Goal: Task Accomplishment & Management: Use online tool/utility

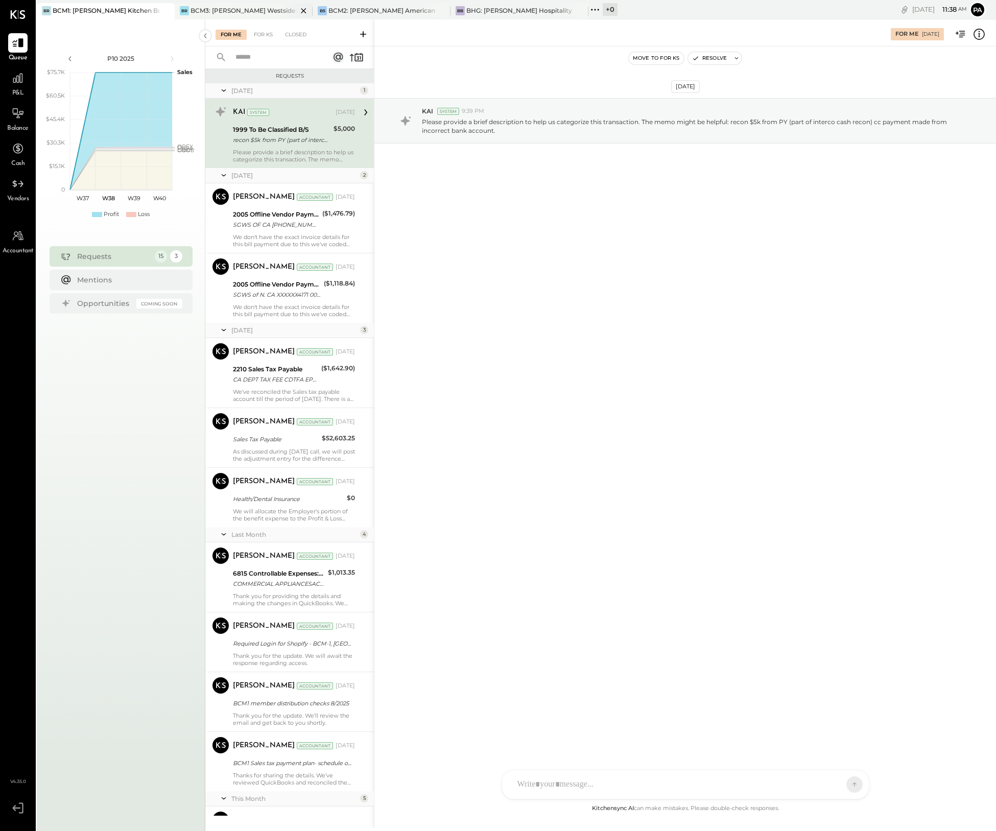
click at [223, 10] on div "BCM3: [PERSON_NAME] Westside Grill" at bounding box center [243, 10] width 107 height 9
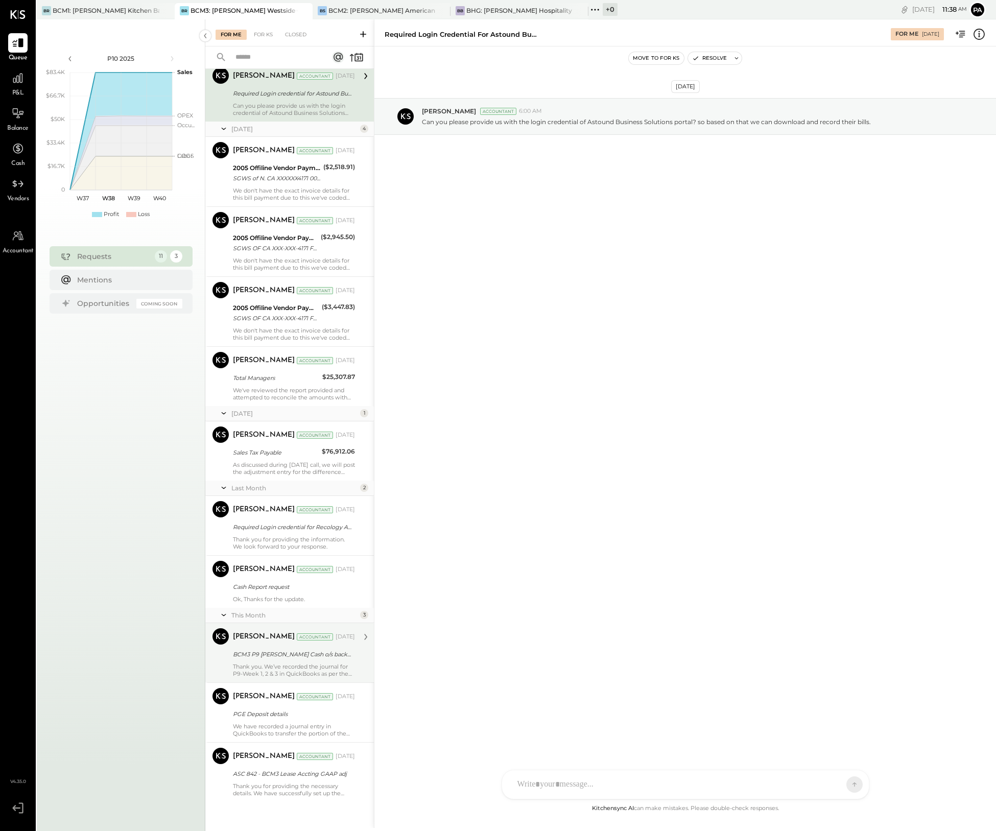
scroll to position [54, 0]
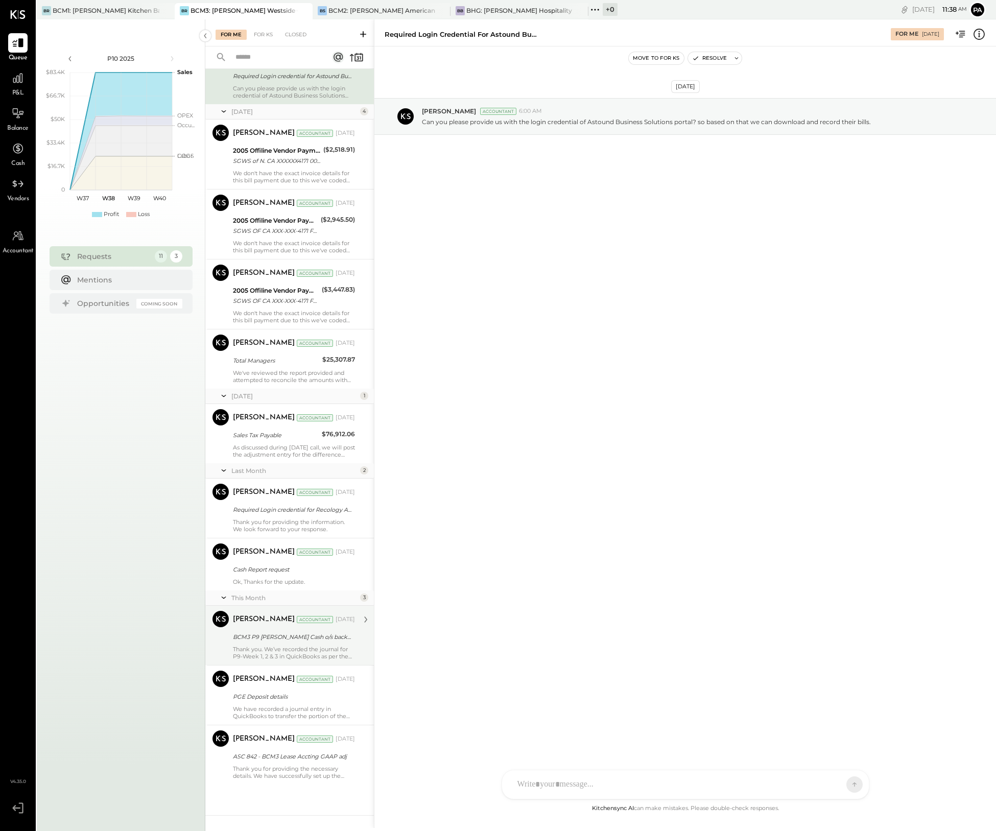
click at [305, 639] on div "BCM3 P9 [PERSON_NAME] Cash o/s backup" at bounding box center [292, 637] width 119 height 10
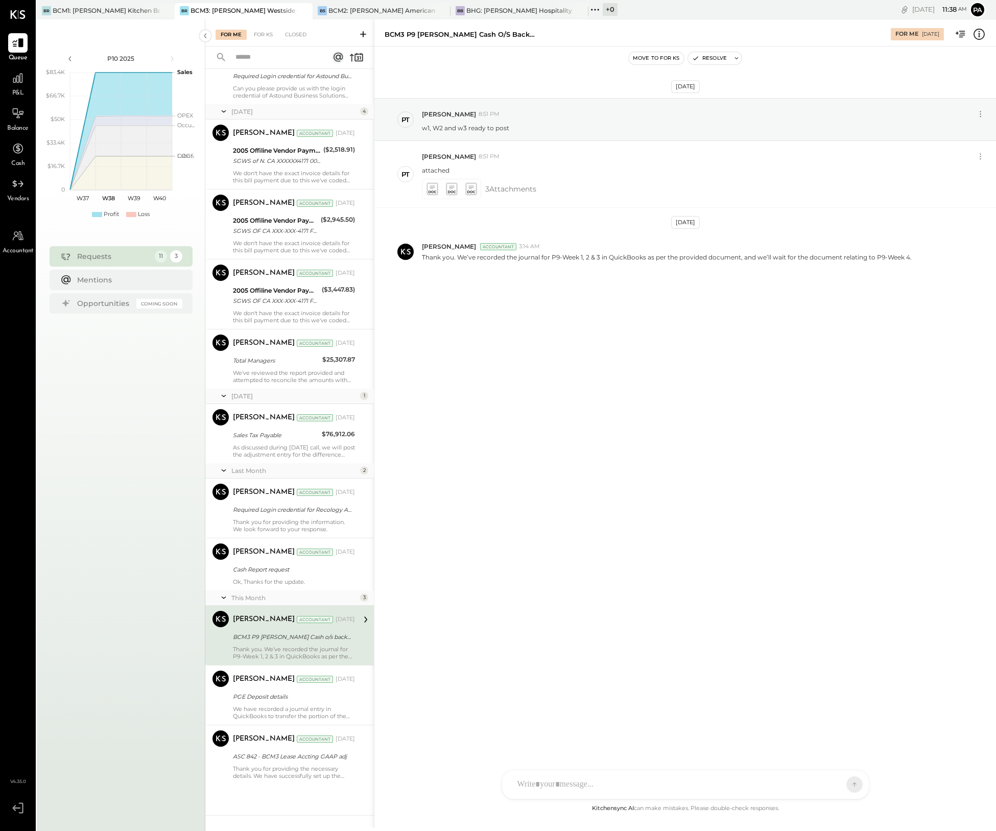
click at [583, 782] on div at bounding box center [676, 784] width 328 height 22
click at [541, 784] on icon at bounding box center [541, 784] width 11 height 11
drag, startPoint x: 500, startPoint y: 35, endPoint x: 382, endPoint y: 42, distance: 118.1
click at [382, 42] on div "BCM3 P9 [PERSON_NAME] Cash o/s backup For Me [DATE]" at bounding box center [684, 32] width 621 height 20
copy div "BCM3 P9 [PERSON_NAME] Cash o/s backup"
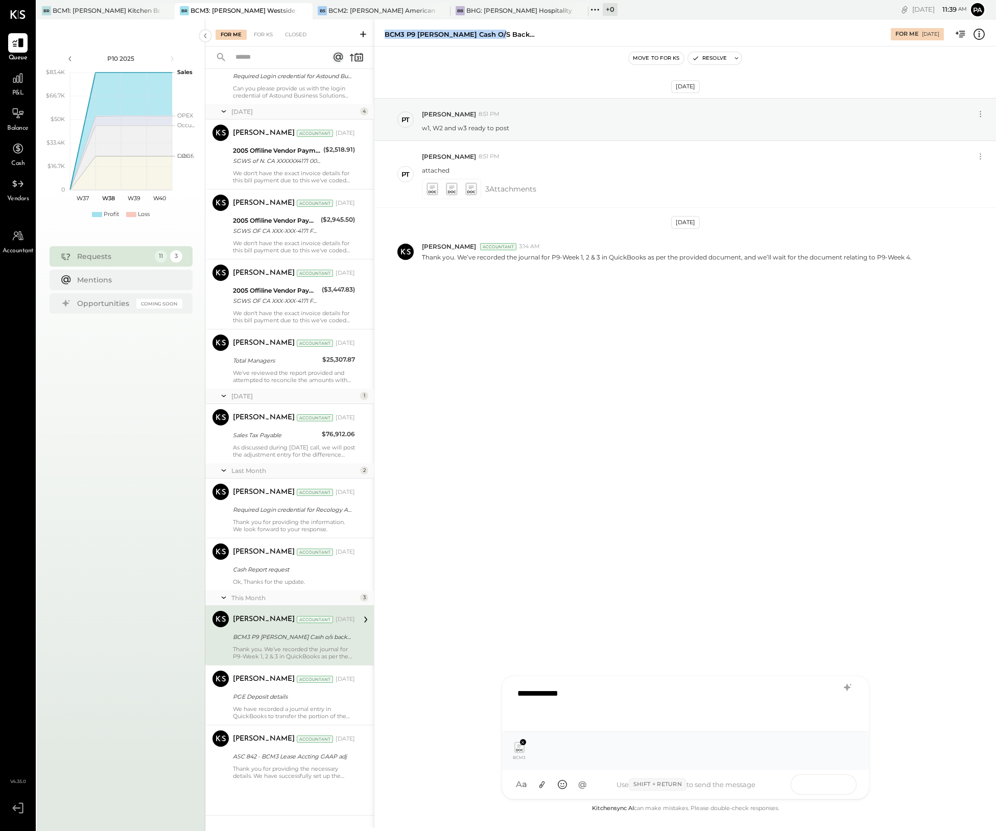
click at [833, 782] on icon at bounding box center [834, 784] width 10 height 10
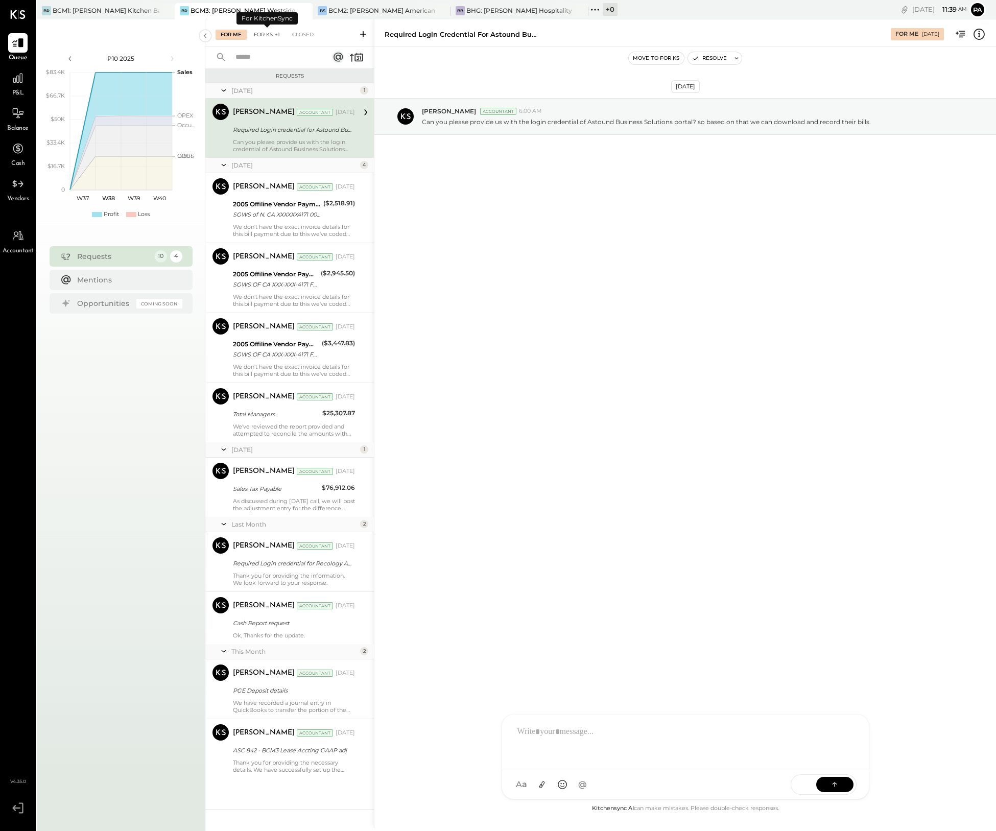
click at [269, 33] on div "For KS +1" at bounding box center [267, 35] width 36 height 10
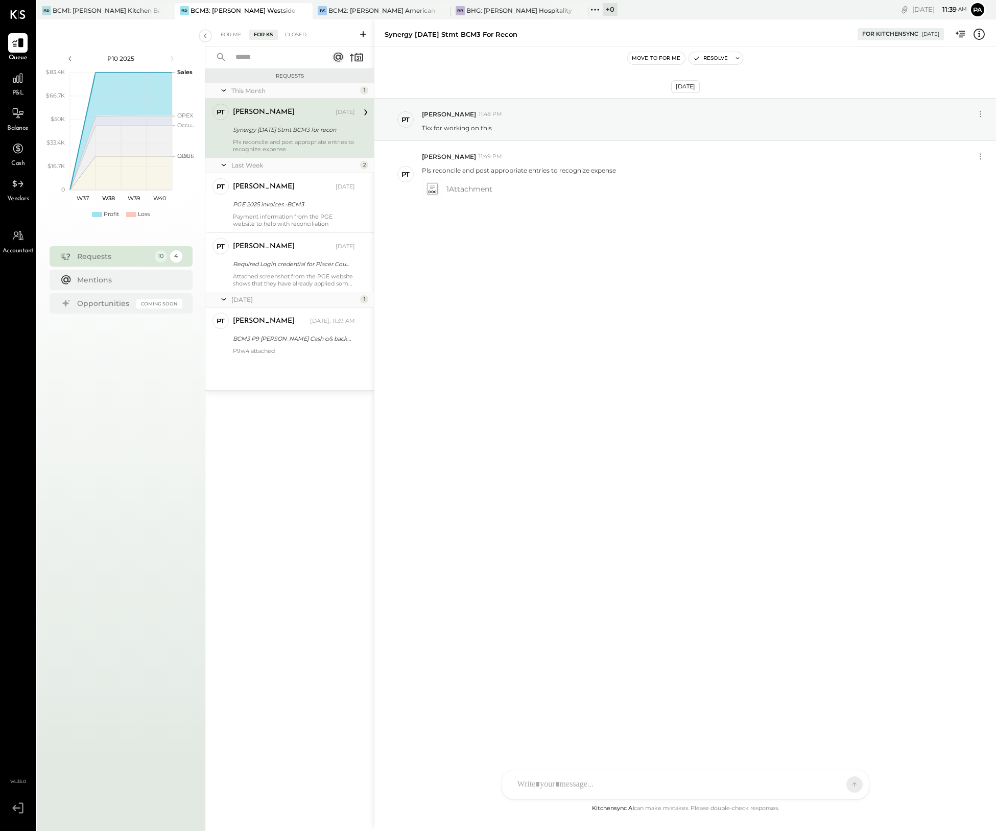
click at [364, 33] on icon at bounding box center [363, 34] width 10 height 10
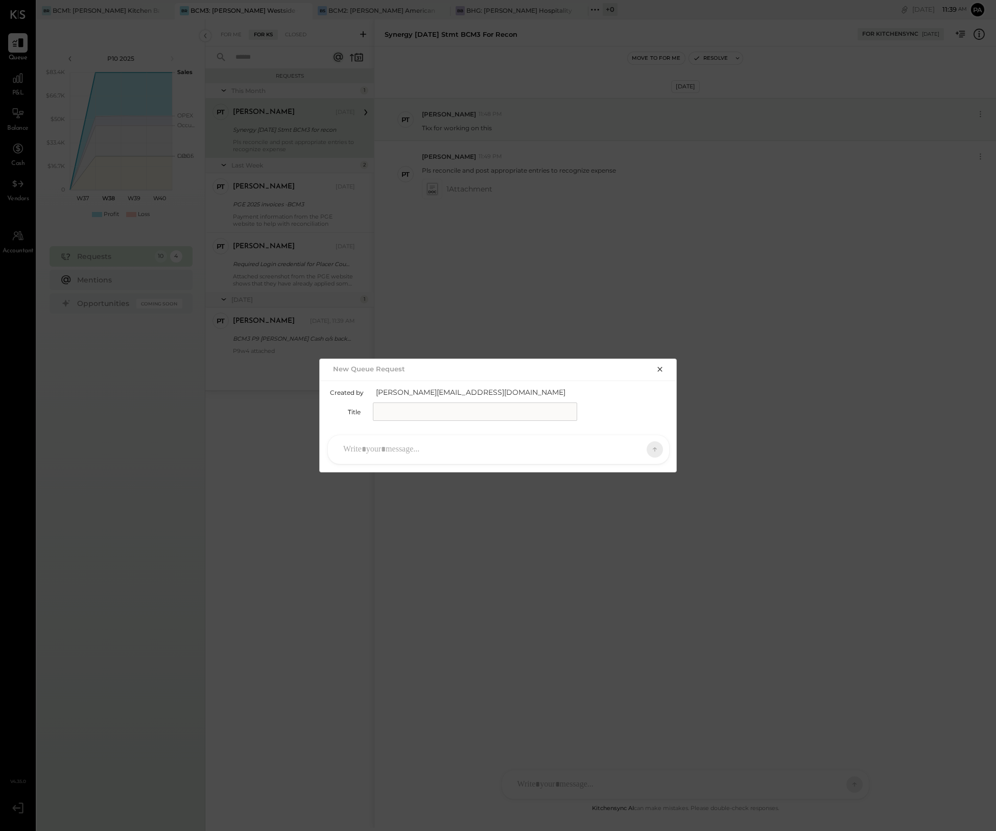
click at [399, 409] on input "text" at bounding box center [475, 411] width 204 height 18
paste input "**********"
click at [411, 410] on input "**********" at bounding box center [475, 411] width 204 height 18
type input "**********"
click at [434, 447] on div at bounding box center [489, 449] width 302 height 22
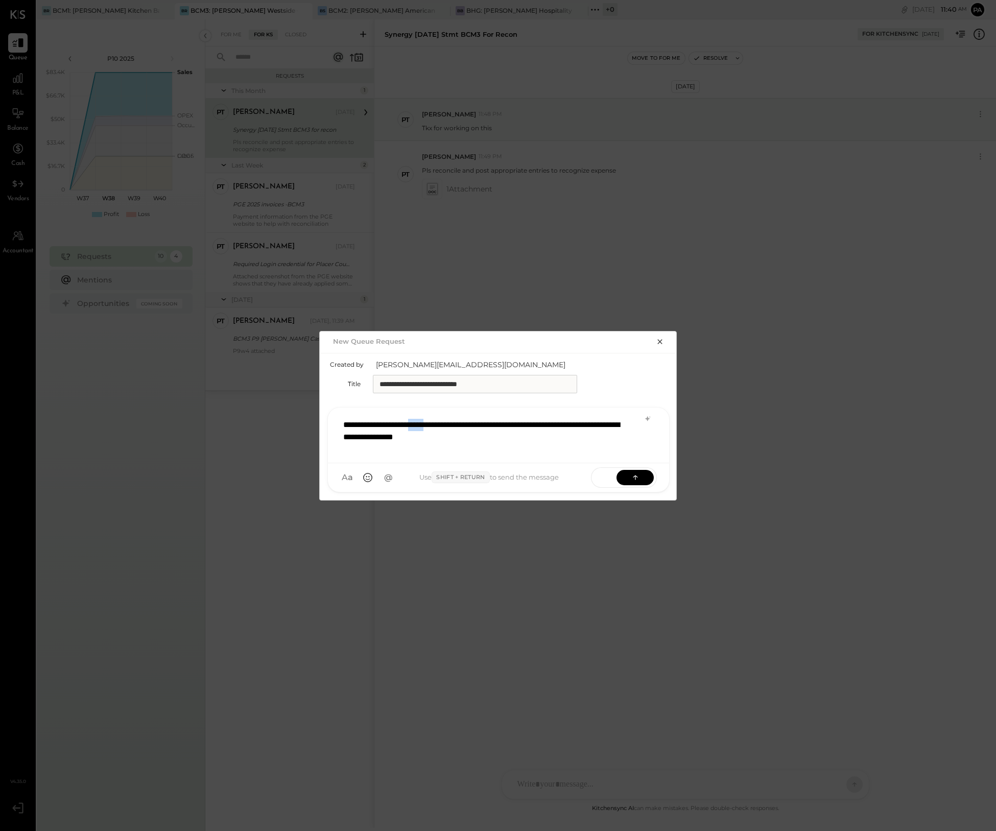
drag, startPoint x: 448, startPoint y: 423, endPoint x: 425, endPoint y: 423, distance: 23.0
click at [425, 423] on div "**********" at bounding box center [498, 434] width 321 height 41
click at [441, 423] on div "**********" at bounding box center [498, 434] width 321 height 41
click at [634, 476] on icon at bounding box center [635, 477] width 10 height 10
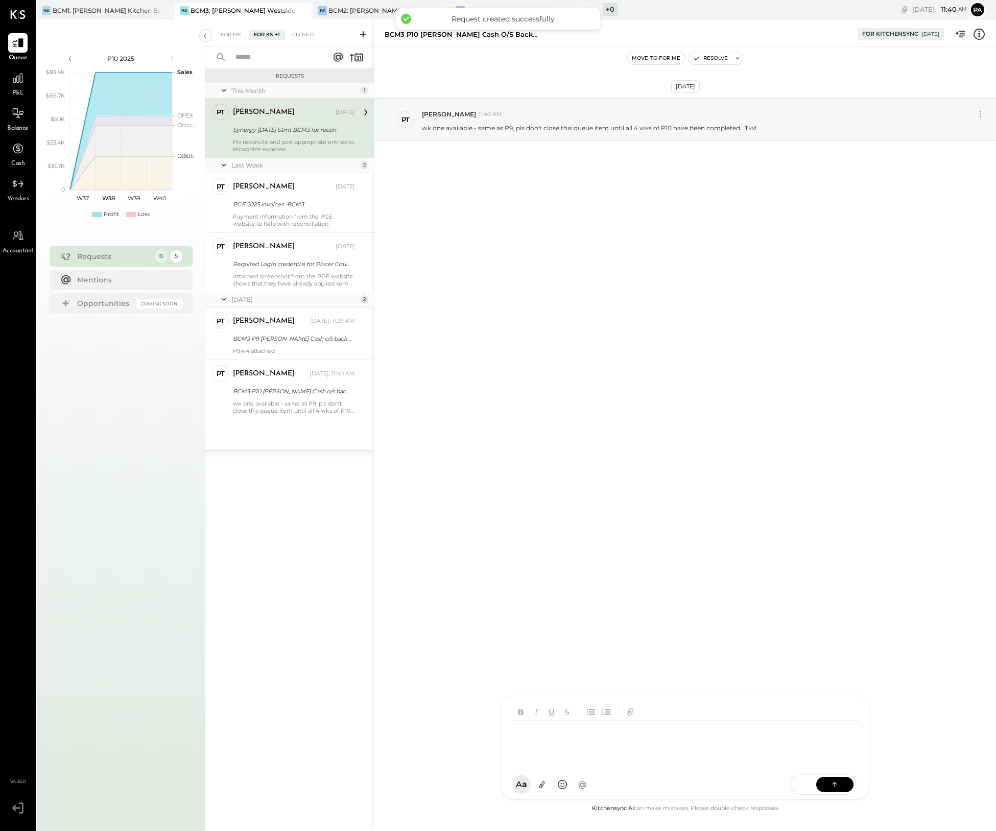
click at [590, 761] on div at bounding box center [687, 740] width 350 height 41
click at [539, 784] on icon at bounding box center [541, 784] width 11 height 11
click at [833, 783] on icon at bounding box center [834, 783] width 5 height 2
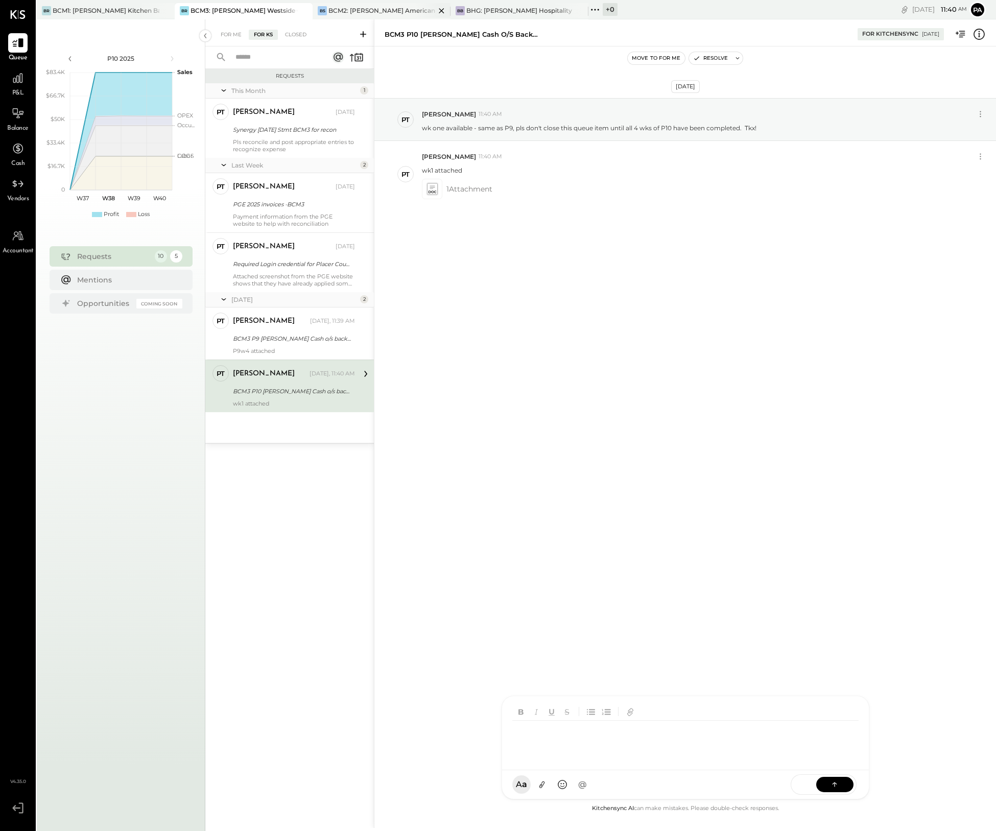
click at [391, 6] on div "BCM2: [PERSON_NAME] American Cooking" at bounding box center [381, 10] width 107 height 9
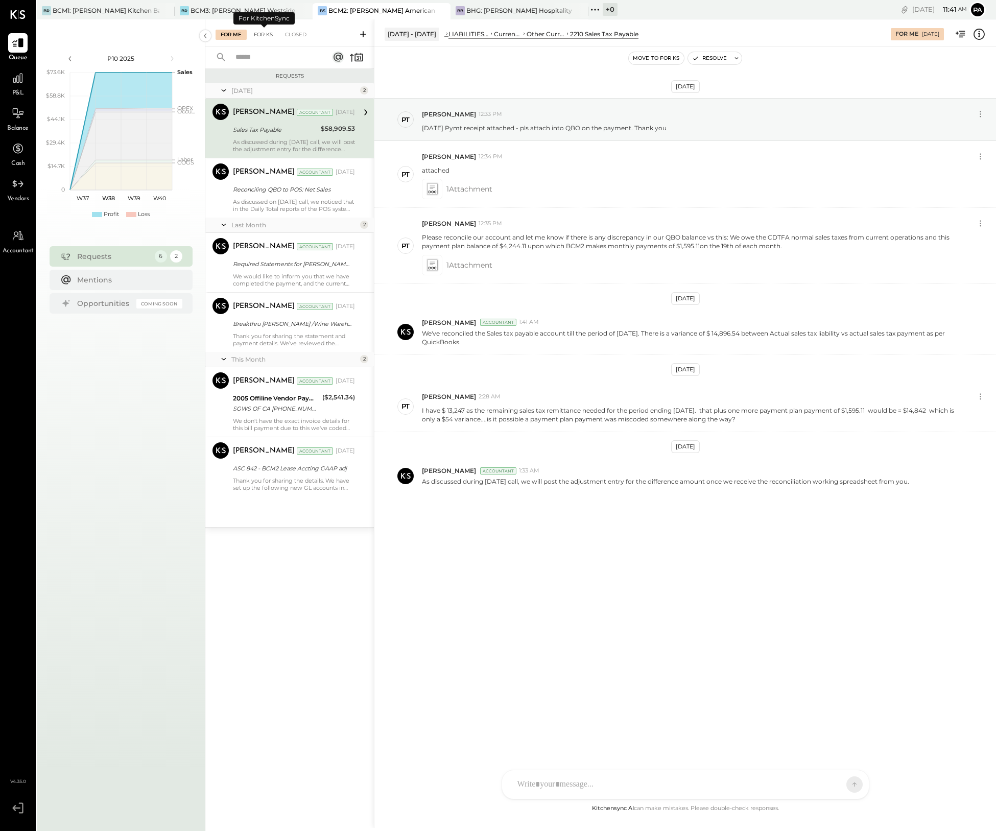
click at [262, 34] on div "For KS" at bounding box center [263, 35] width 29 height 10
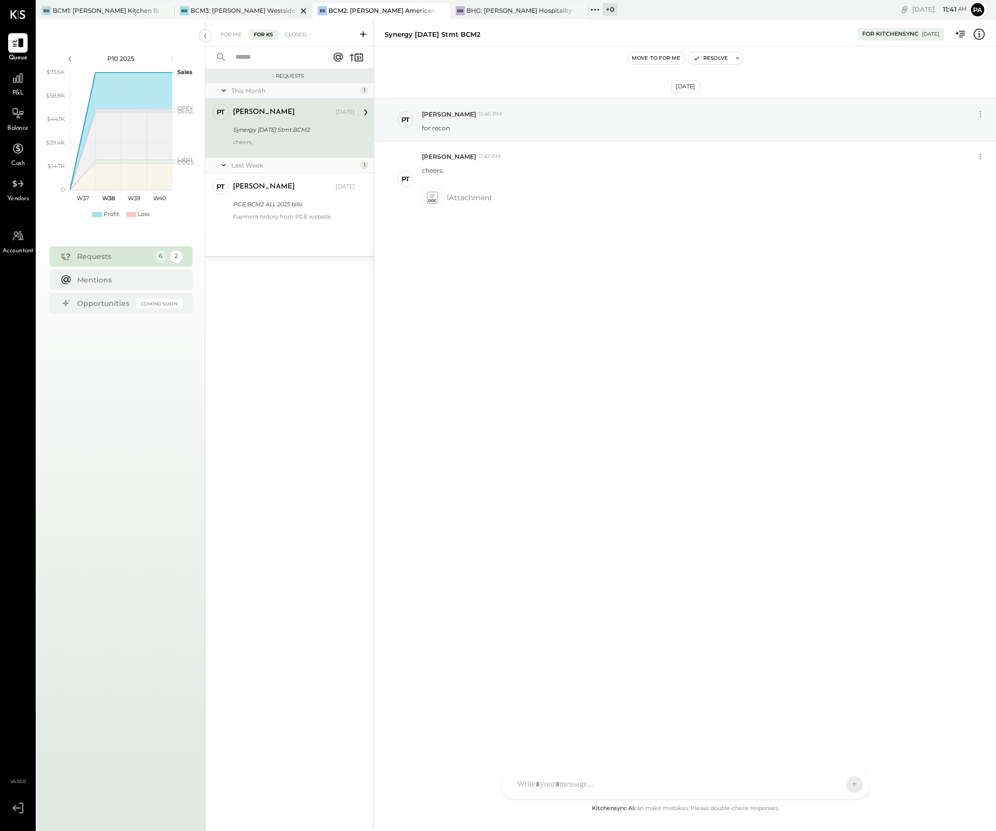
click at [259, 8] on div "BCM3: [PERSON_NAME] Westside Grill" at bounding box center [243, 10] width 107 height 9
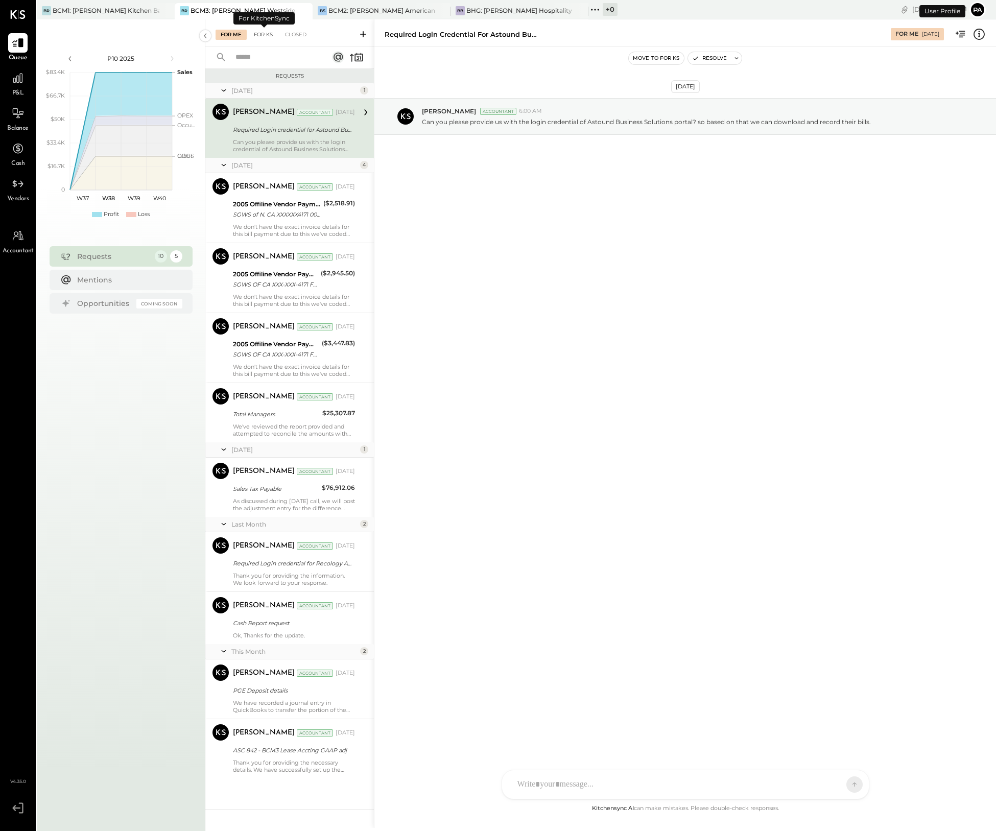
click at [269, 33] on div "For KS" at bounding box center [263, 35] width 29 height 10
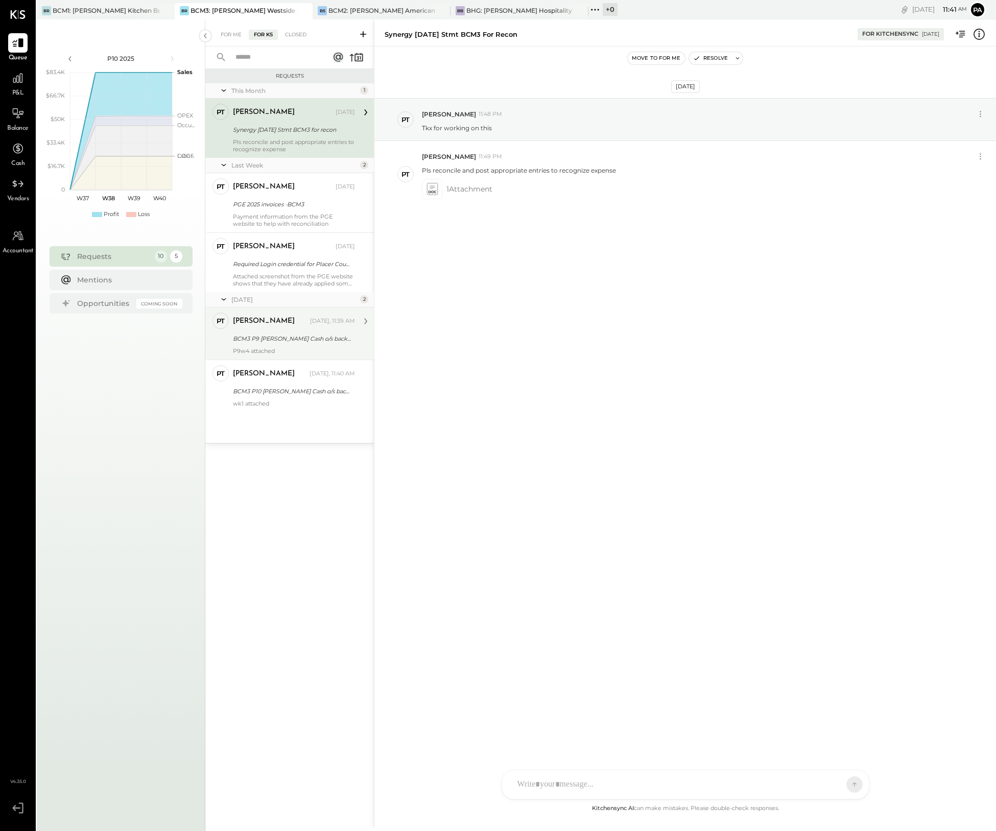
click at [308, 339] on div "BCM3 P9 [PERSON_NAME] Cash o/s backup" at bounding box center [292, 338] width 119 height 10
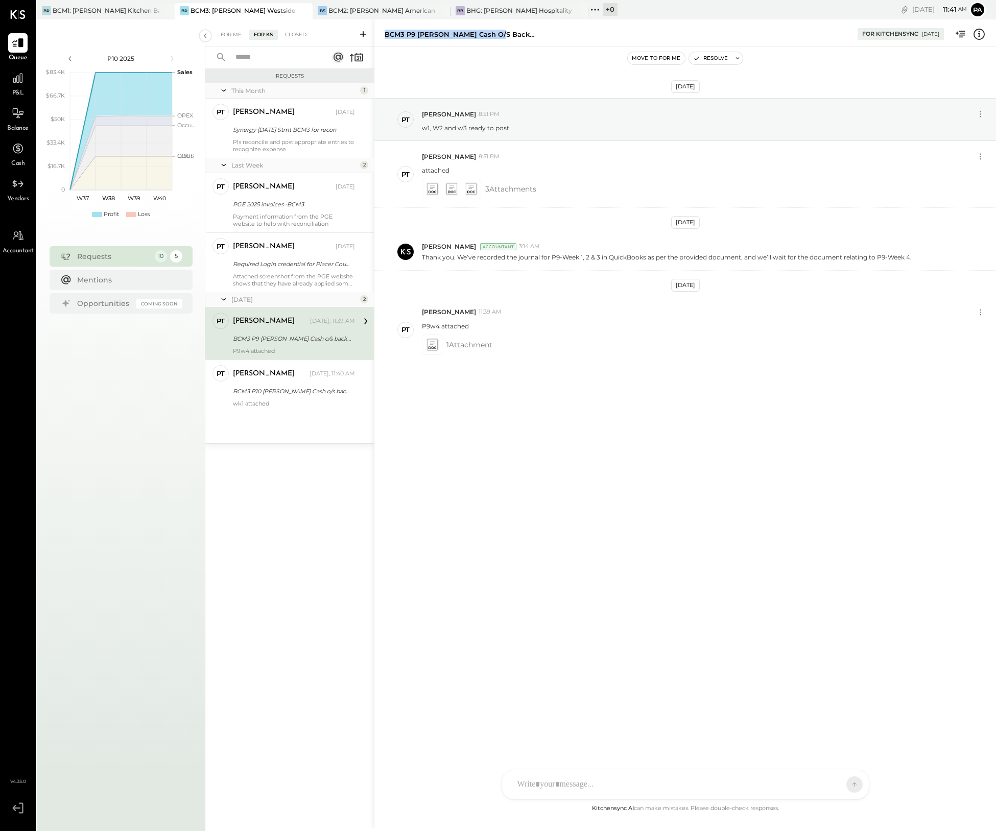
drag, startPoint x: 514, startPoint y: 32, endPoint x: 384, endPoint y: 33, distance: 129.7
click at [384, 33] on div "BCM3 P9 [PERSON_NAME] Cash o/s backup For KitchenSync [DATE]" at bounding box center [684, 32] width 621 height 20
copy div "BCM3 P9 [PERSON_NAME] Cash o/s backup"
click at [374, 7] on div "BCM2: [PERSON_NAME] American Cooking" at bounding box center [381, 10] width 107 height 9
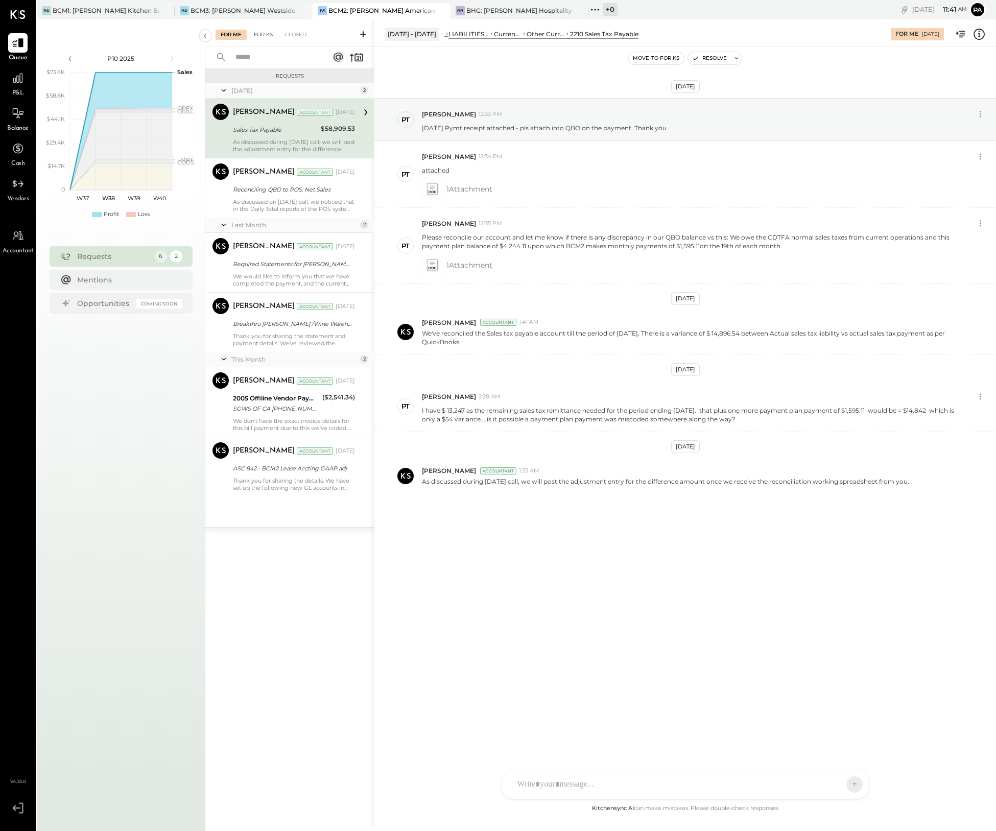
click at [263, 32] on div "For KS" at bounding box center [263, 35] width 29 height 10
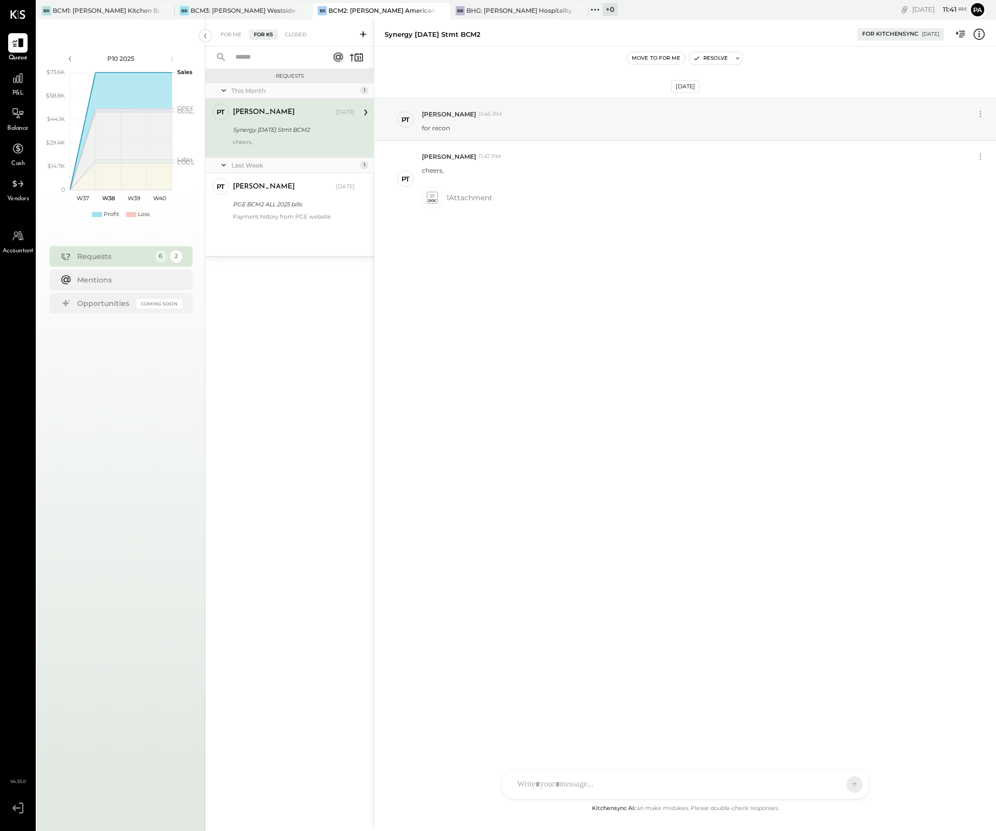
click at [361, 34] on icon at bounding box center [363, 34] width 6 height 6
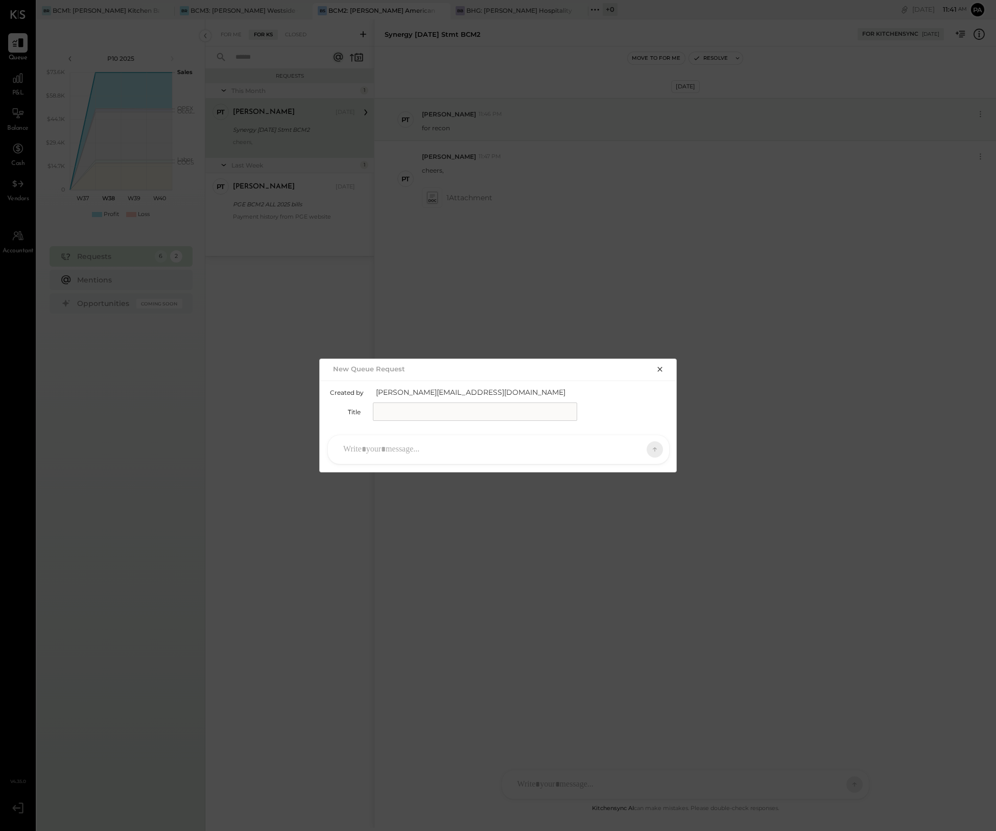
click at [386, 413] on input "text" at bounding box center [475, 411] width 204 height 18
paste input "**********"
click at [400, 409] on input "**********" at bounding box center [475, 411] width 204 height 18
type input "**********"
click at [410, 447] on div at bounding box center [489, 449] width 302 height 22
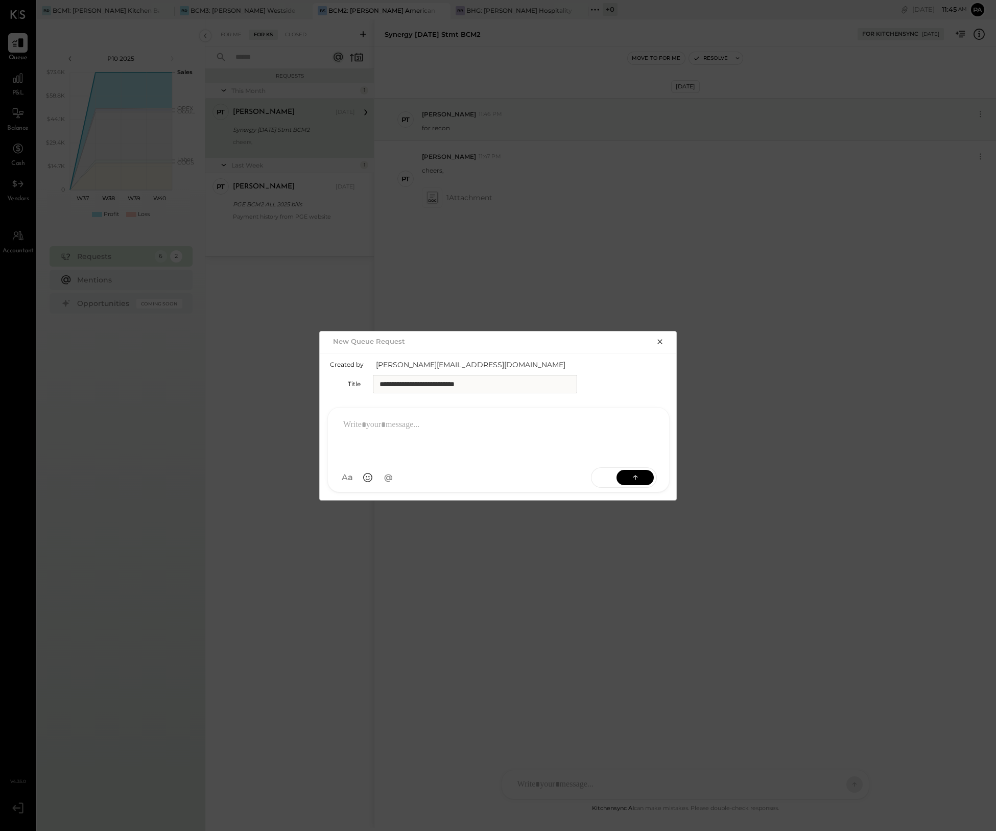
click at [408, 424] on div at bounding box center [498, 434] width 321 height 41
click at [638, 477] on icon at bounding box center [635, 477] width 10 height 10
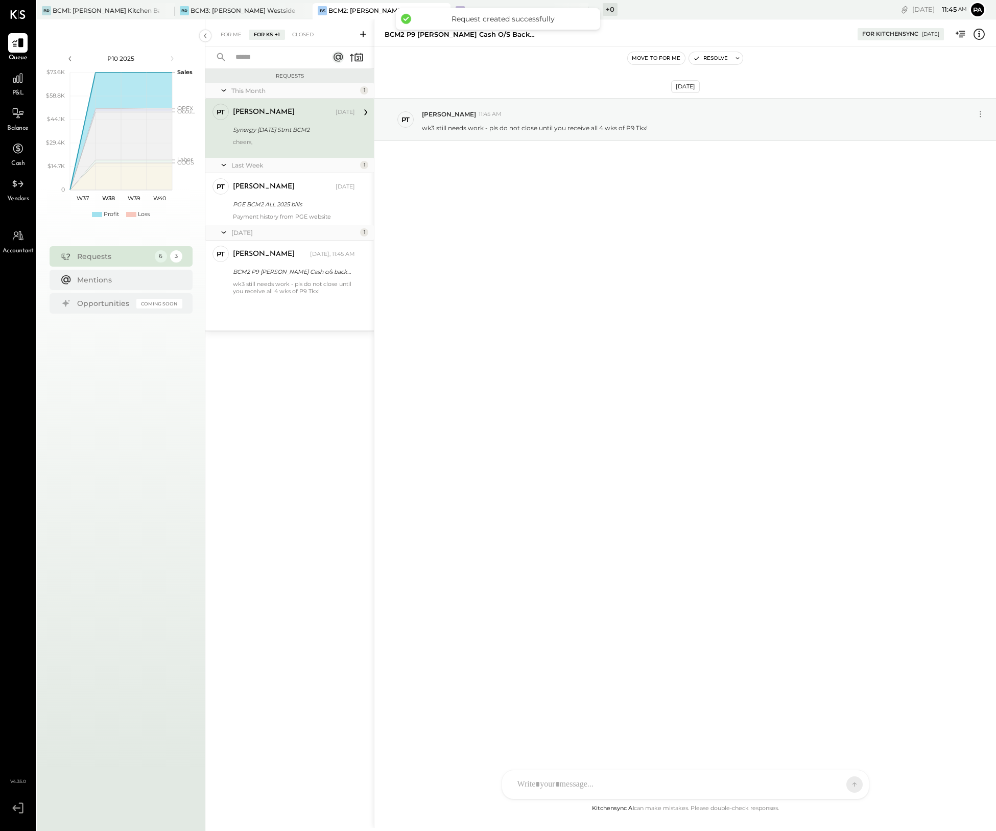
click at [581, 783] on div at bounding box center [676, 784] width 328 height 22
click at [541, 784] on icon at bounding box center [542, 784] width 6 height 7
click at [542, 782] on icon at bounding box center [542, 784] width 6 height 7
click at [544, 782] on icon at bounding box center [541, 784] width 11 height 11
click at [833, 783] on icon at bounding box center [834, 784] width 10 height 10
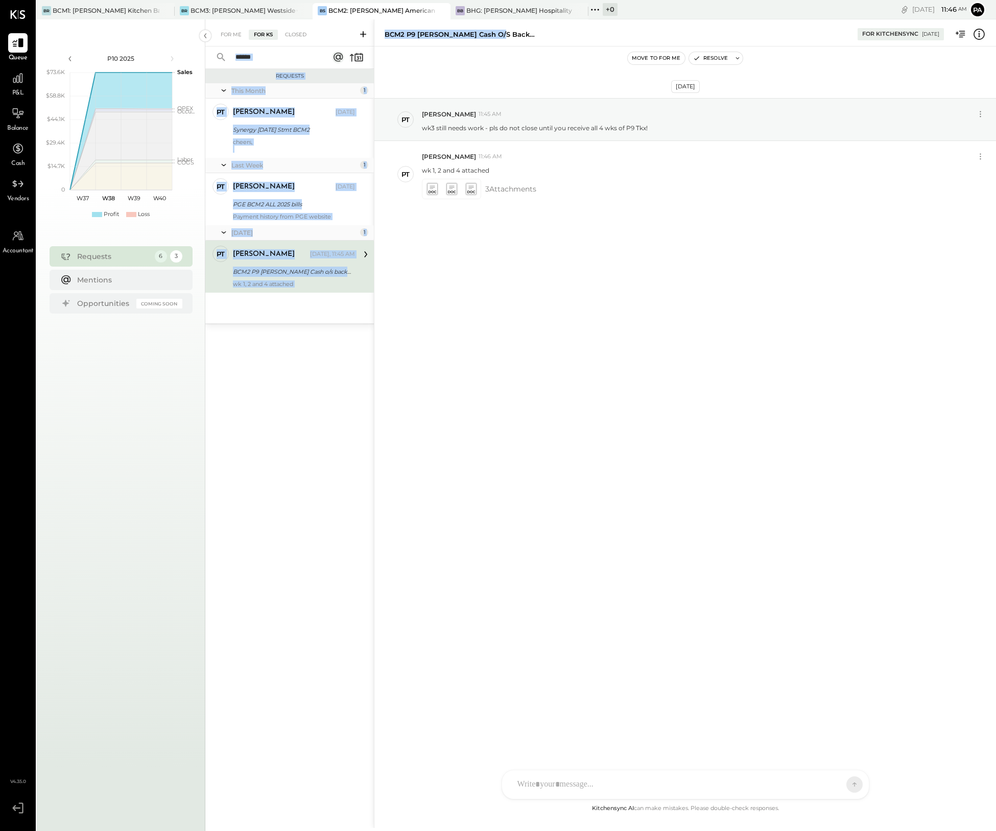
drag, startPoint x: 503, startPoint y: 35, endPoint x: 372, endPoint y: 35, distance: 131.2
click at [372, 35] on div "For Me For KS Closed Requests This Month 1 PT [PERSON_NAME] Accountant [PERSON_…" at bounding box center [600, 423] width 790 height 808
click at [525, 35] on div "BCM2 P9 [PERSON_NAME] Cash o/s backup" at bounding box center [615, 35] width 463 height 10
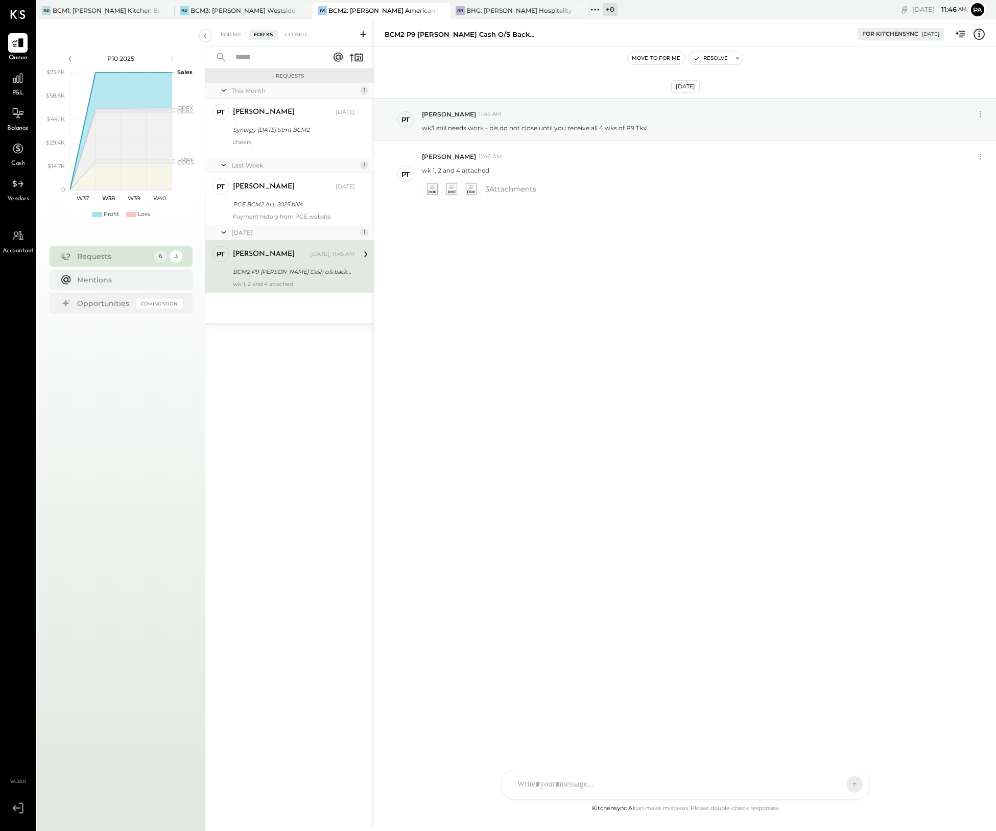
click at [608, 356] on div "[DATE] PT [PERSON_NAME] 11:45 AM wk3 still needs work - pls do not close until …" at bounding box center [684, 424] width 621 height 756
drag, startPoint x: 508, startPoint y: 35, endPoint x: 384, endPoint y: 39, distance: 124.1
click at [384, 39] on div "BCM2 P9 [PERSON_NAME] Cash o/s backup For KitchenSync [DATE]" at bounding box center [684, 32] width 621 height 20
copy div "BCM2 P9 [PERSON_NAME] Cash o/s backup"
click at [364, 31] on icon at bounding box center [363, 34] width 10 height 10
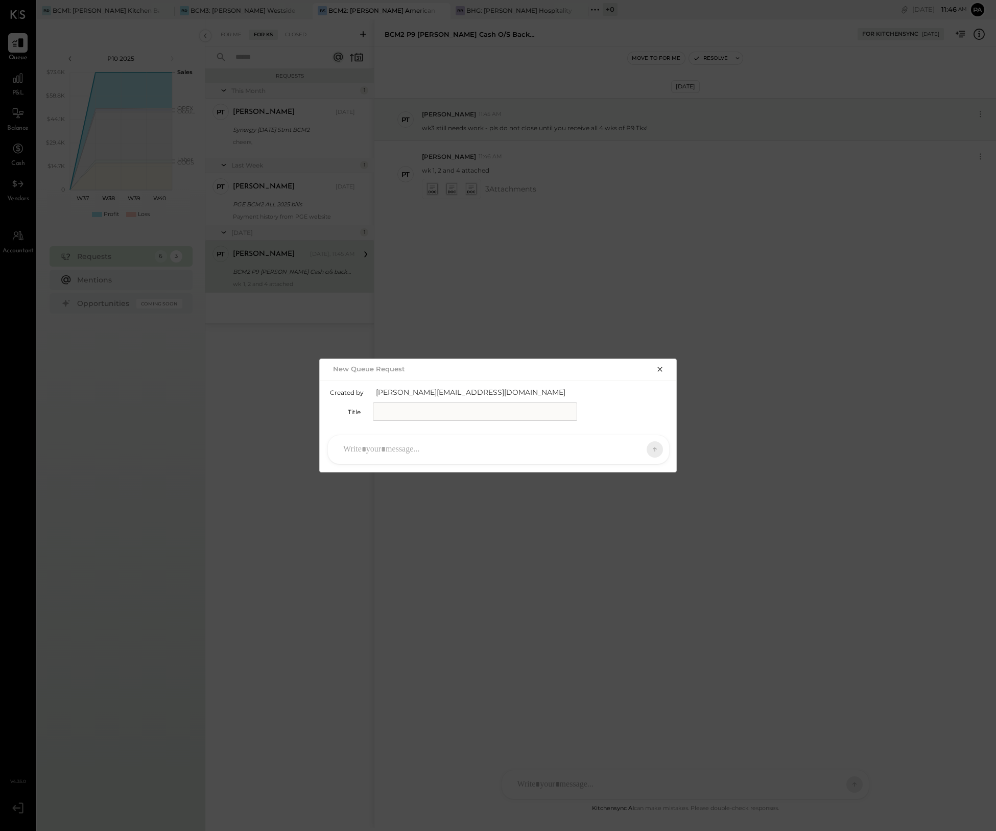
click at [388, 410] on input "text" at bounding box center [475, 411] width 204 height 18
paste input "**********"
click at [411, 408] on input "**********" at bounding box center [475, 411] width 204 height 18
type input "**********"
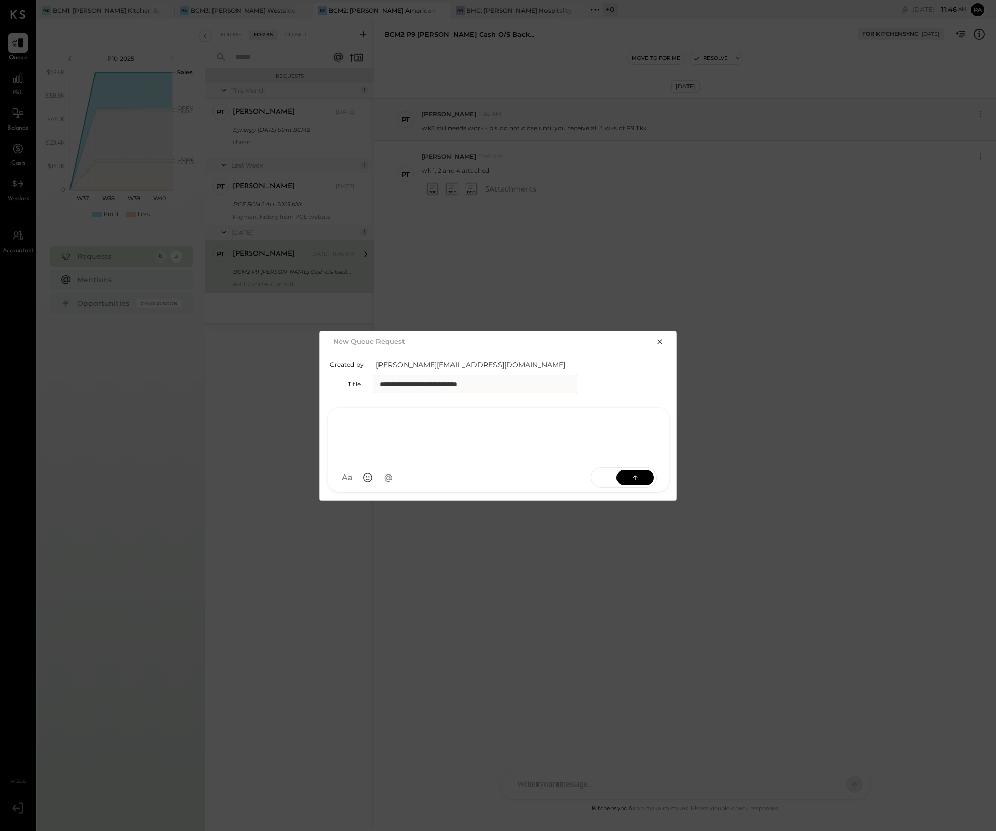
click at [401, 450] on div at bounding box center [498, 434] width 321 height 41
click at [632, 472] on icon at bounding box center [635, 477] width 10 height 10
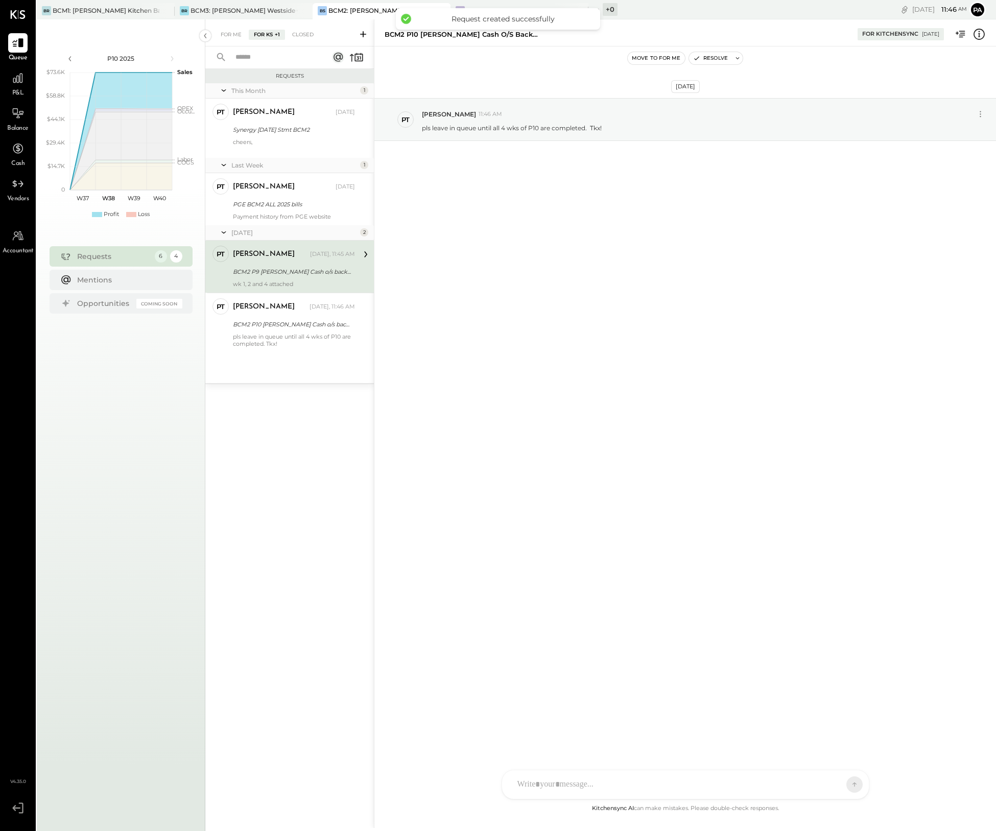
click at [582, 782] on div at bounding box center [676, 784] width 328 height 22
click at [543, 781] on icon at bounding box center [542, 784] width 6 height 7
click at [839, 784] on icon at bounding box center [834, 784] width 10 height 10
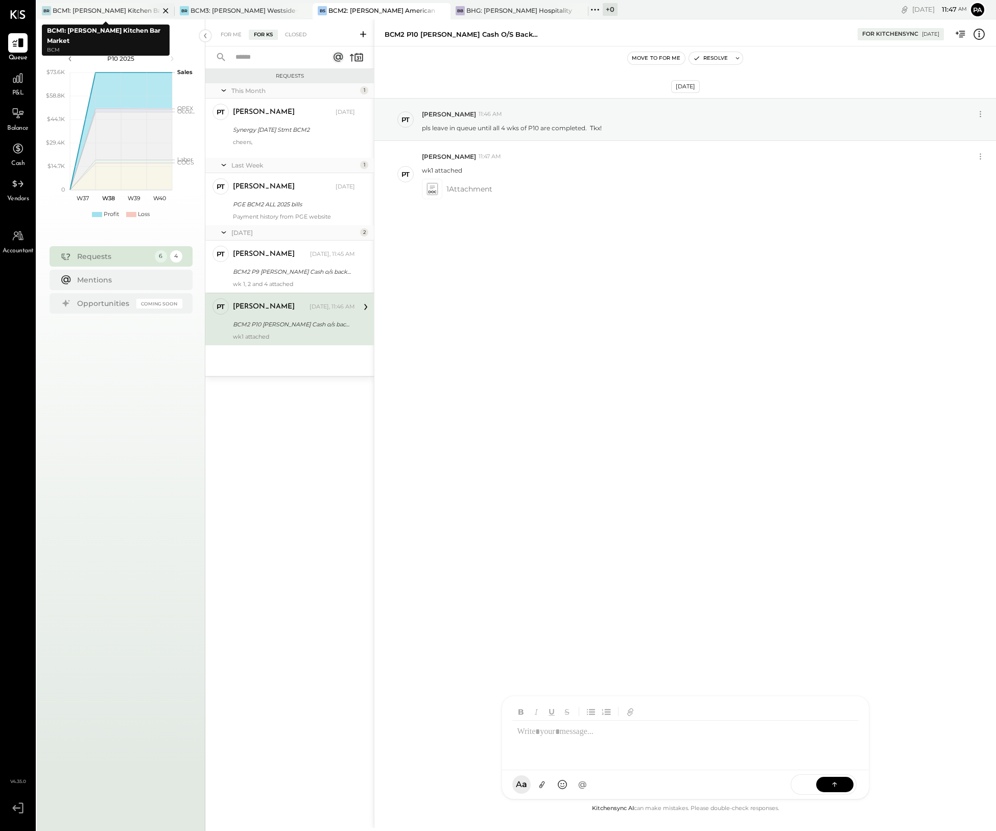
click at [138, 8] on div "BR BCM1: [PERSON_NAME] Kitchen Bar Market" at bounding box center [106, 11] width 138 height 16
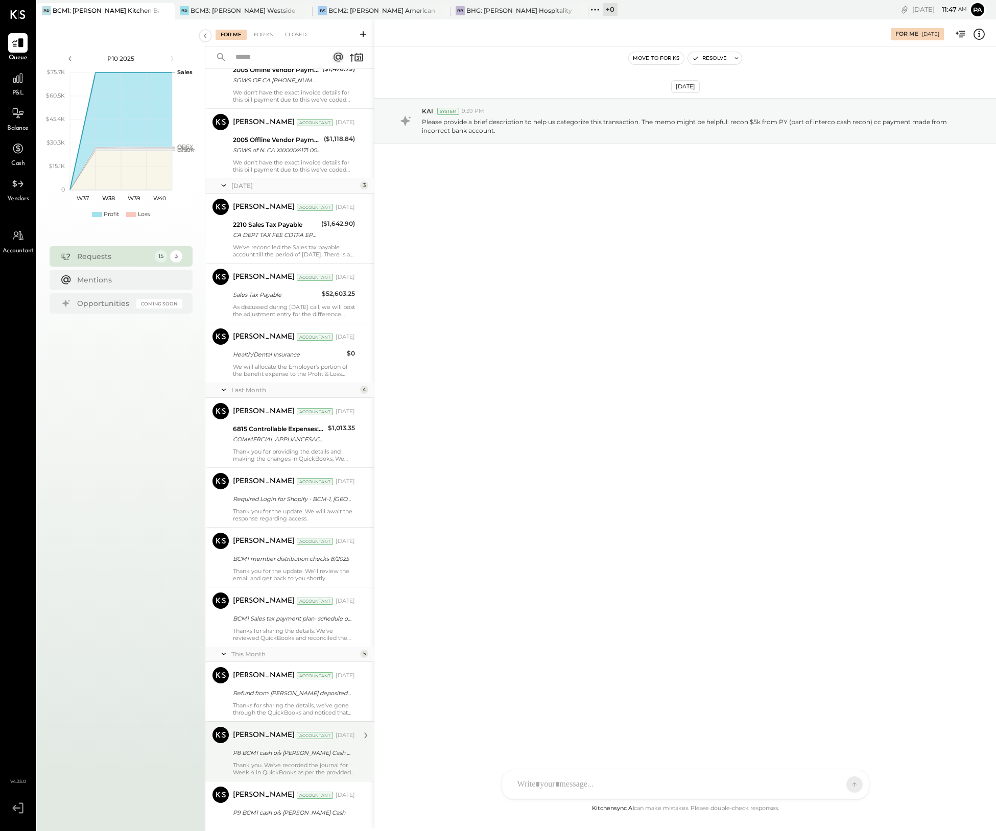
scroll to position [319, 0]
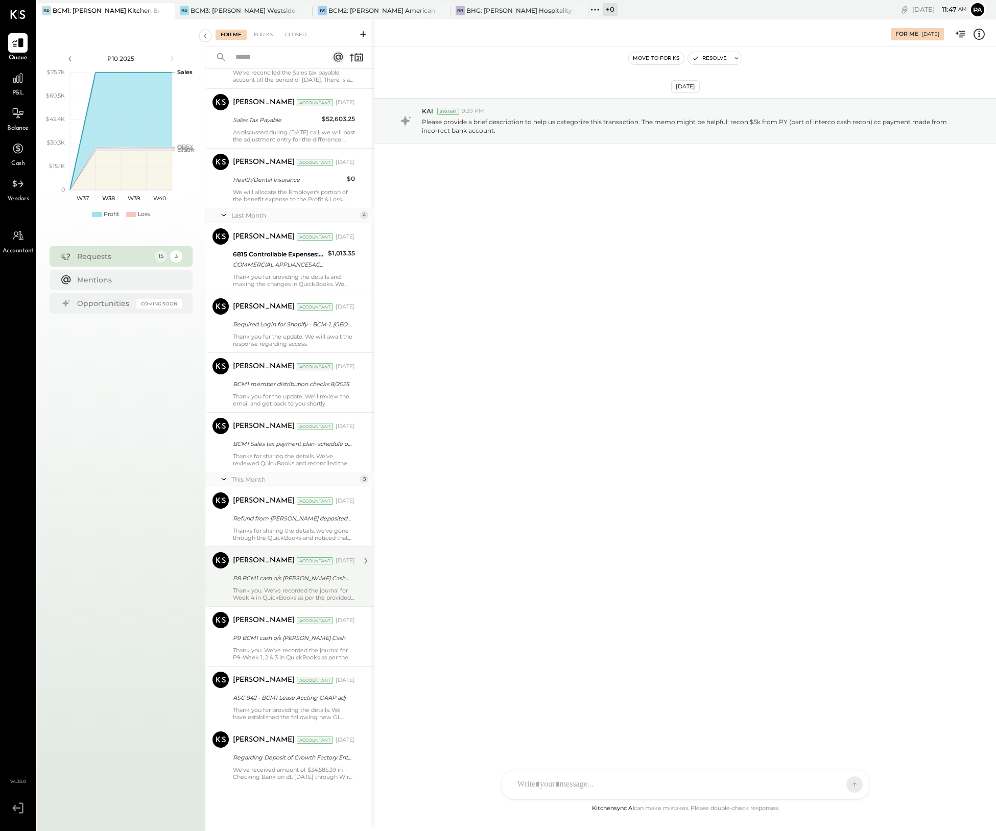
click at [280, 586] on div "[PERSON_NAME] Accountant [DATE] P8 BCM1 cash o/s [PERSON_NAME] Cash w3 and w4 T…" at bounding box center [294, 576] width 122 height 49
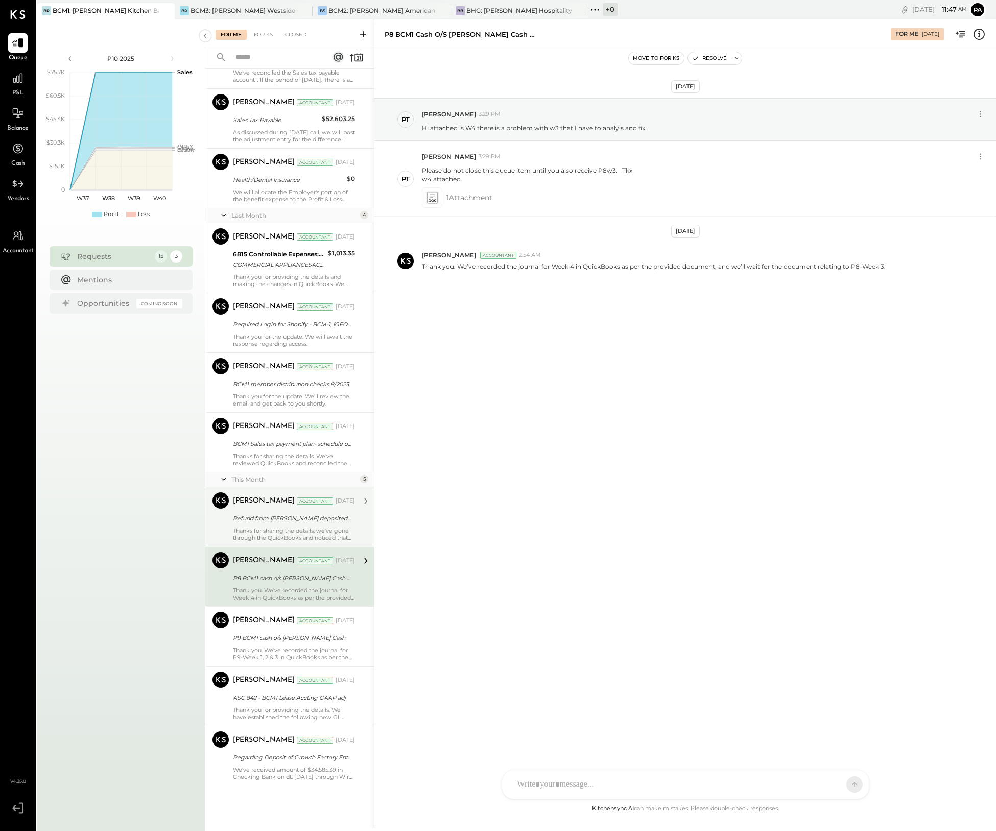
scroll to position [320, 0]
click at [263, 33] on div "For KS" at bounding box center [263, 35] width 29 height 10
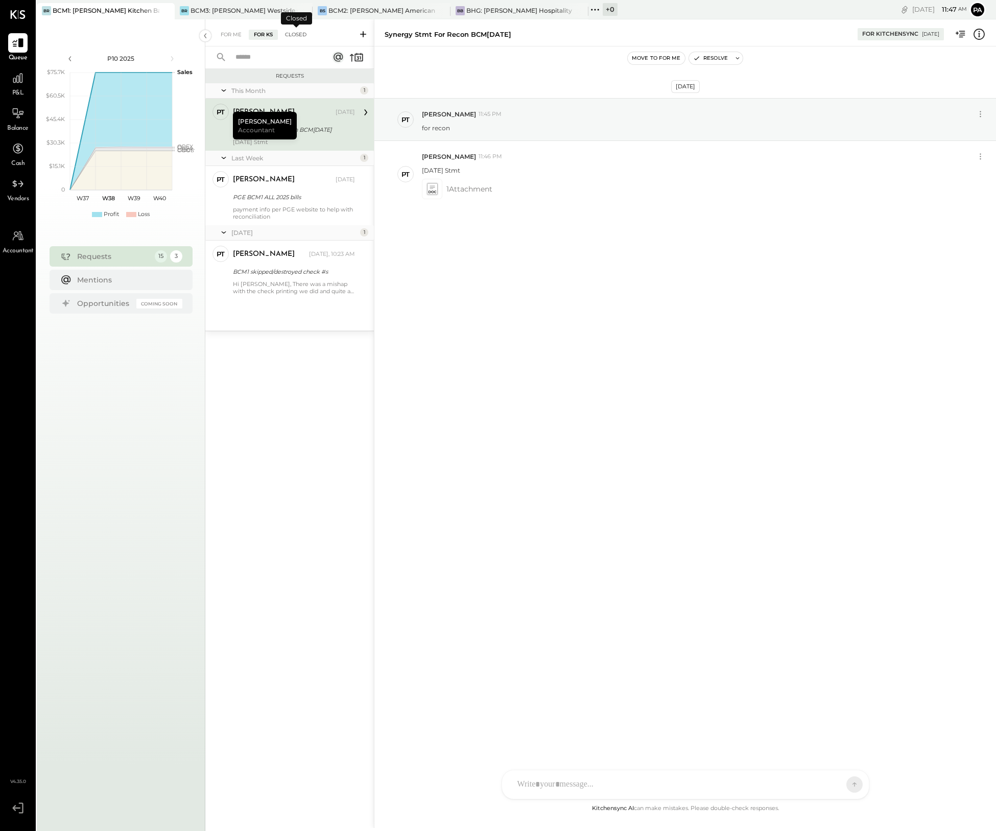
click at [298, 34] on div "Closed" at bounding box center [296, 35] width 32 height 10
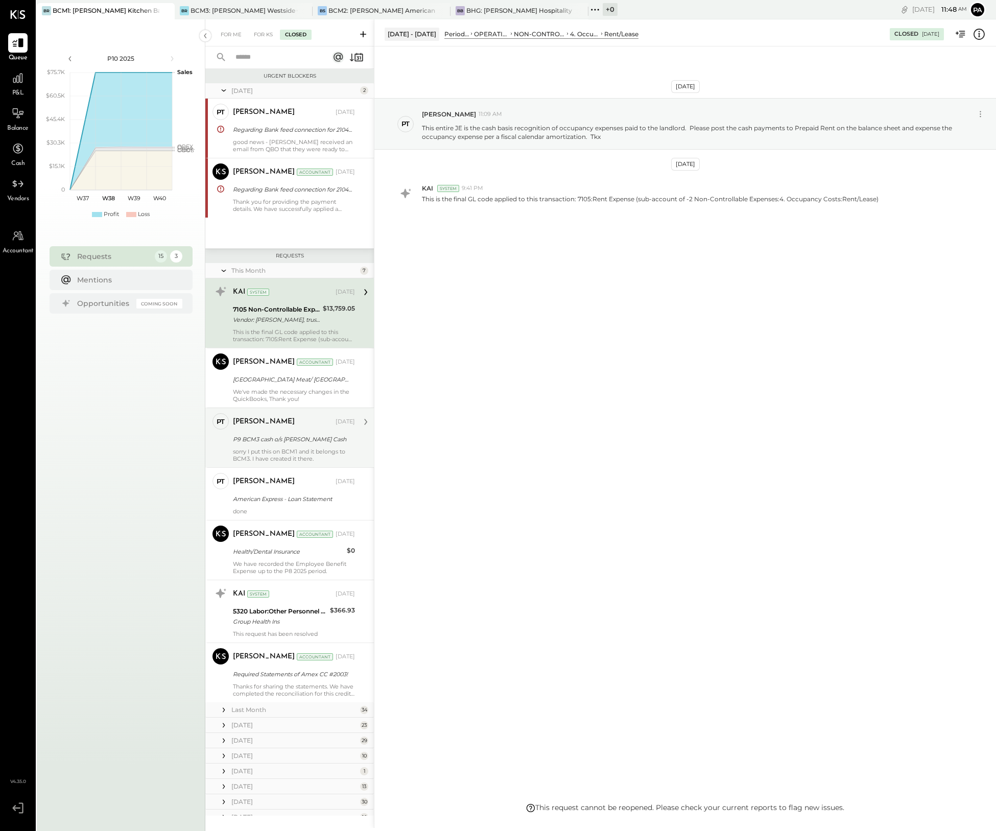
click at [294, 446] on div "[PERSON_NAME] [DATE] P9 BCM3 cash o/s [PERSON_NAME] Cash sorry I put this on BC…" at bounding box center [294, 437] width 122 height 49
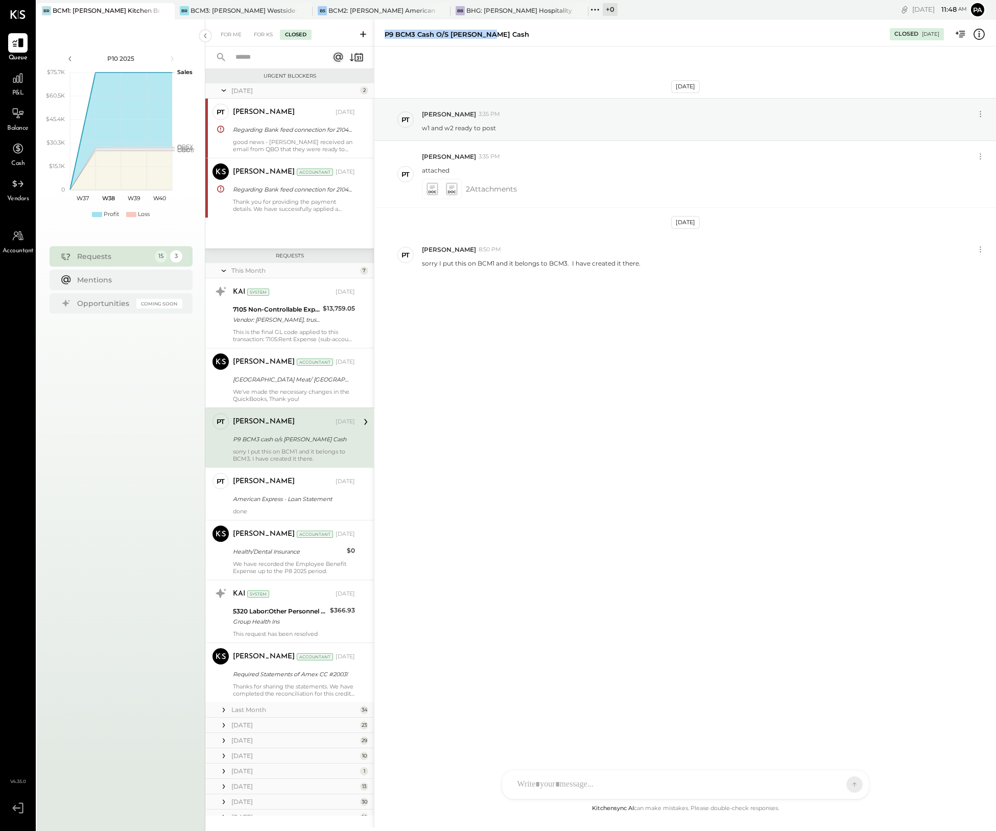
drag, startPoint x: 497, startPoint y: 34, endPoint x: 385, endPoint y: 32, distance: 111.8
click at [384, 33] on div "P9 BCM3 cash o/s [PERSON_NAME] Cash Closed [DATE]" at bounding box center [684, 32] width 621 height 20
click at [615, 318] on div "[DATE] PT [PERSON_NAME] 3:35 PM w1 and w2 ready to post PT [PERSON_NAME] 3:35 P…" at bounding box center [684, 212] width 621 height 280
click at [451, 188] on g at bounding box center [451, 189] width 11 height 12
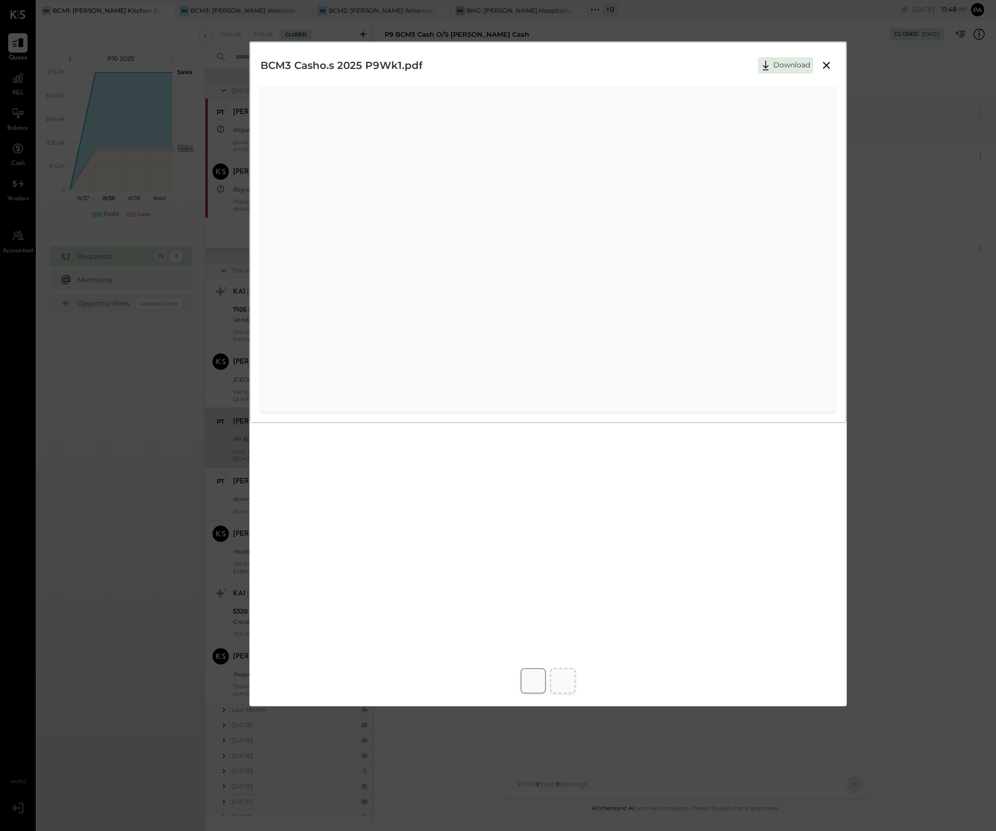
click at [824, 59] on icon at bounding box center [826, 65] width 12 height 12
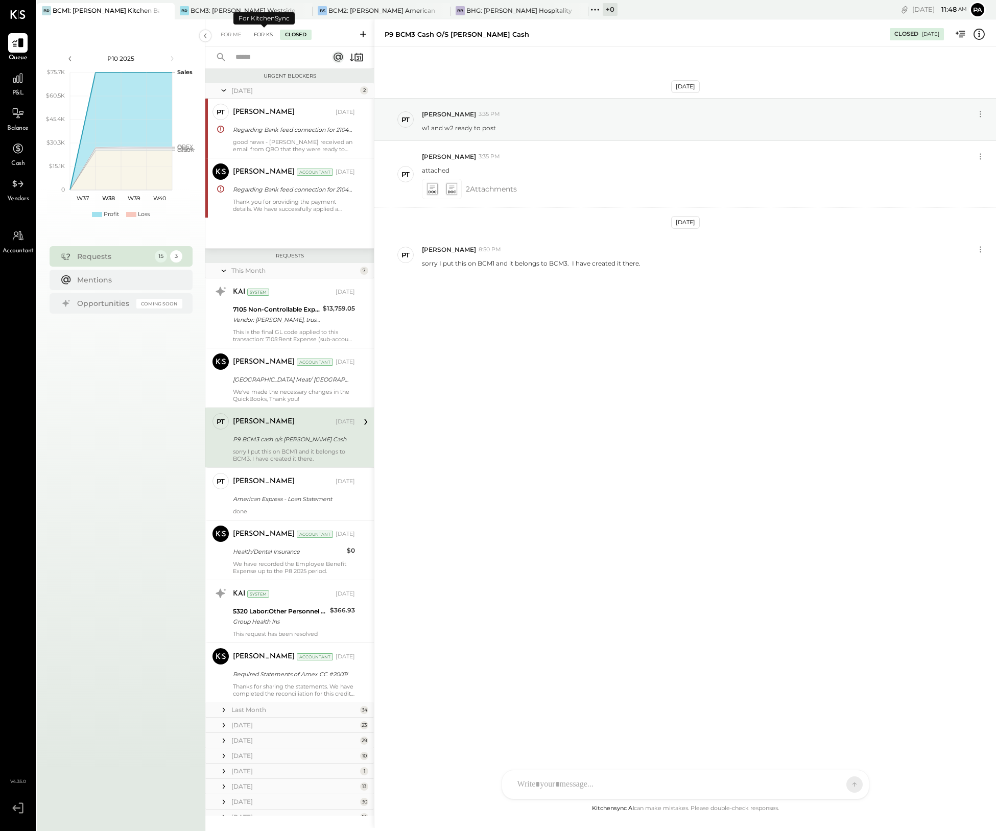
click at [258, 33] on div "For KS" at bounding box center [263, 35] width 29 height 10
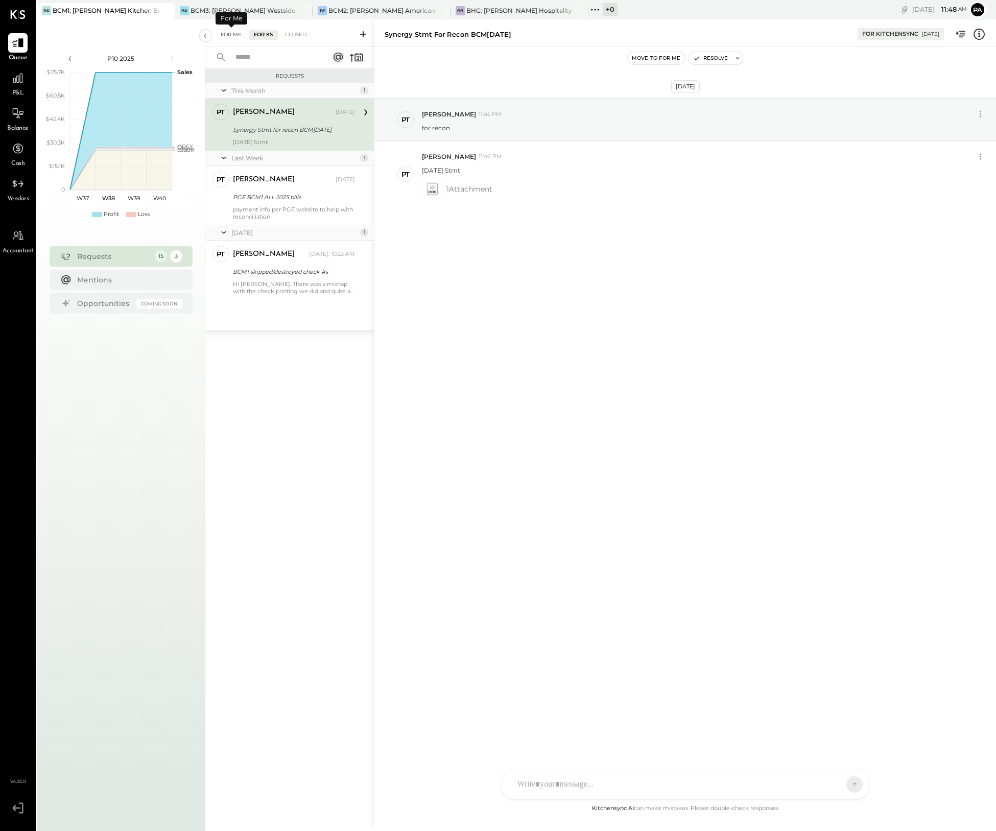
click at [228, 32] on div "For Me" at bounding box center [230, 35] width 31 height 10
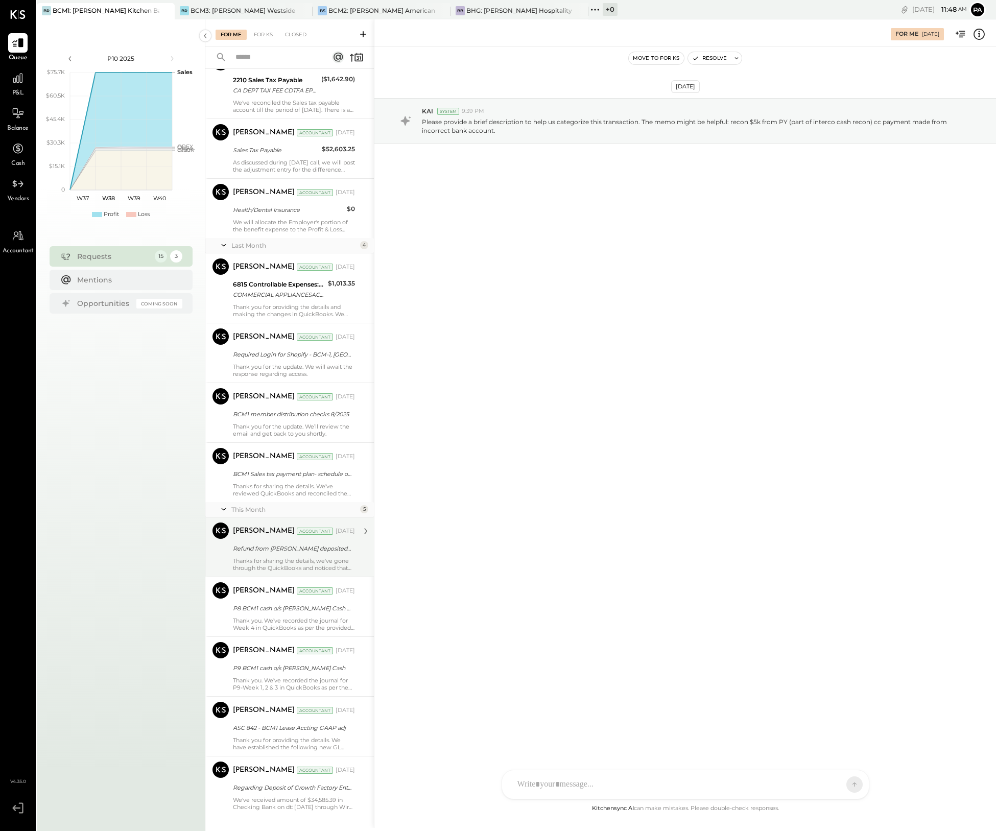
scroll to position [320, 0]
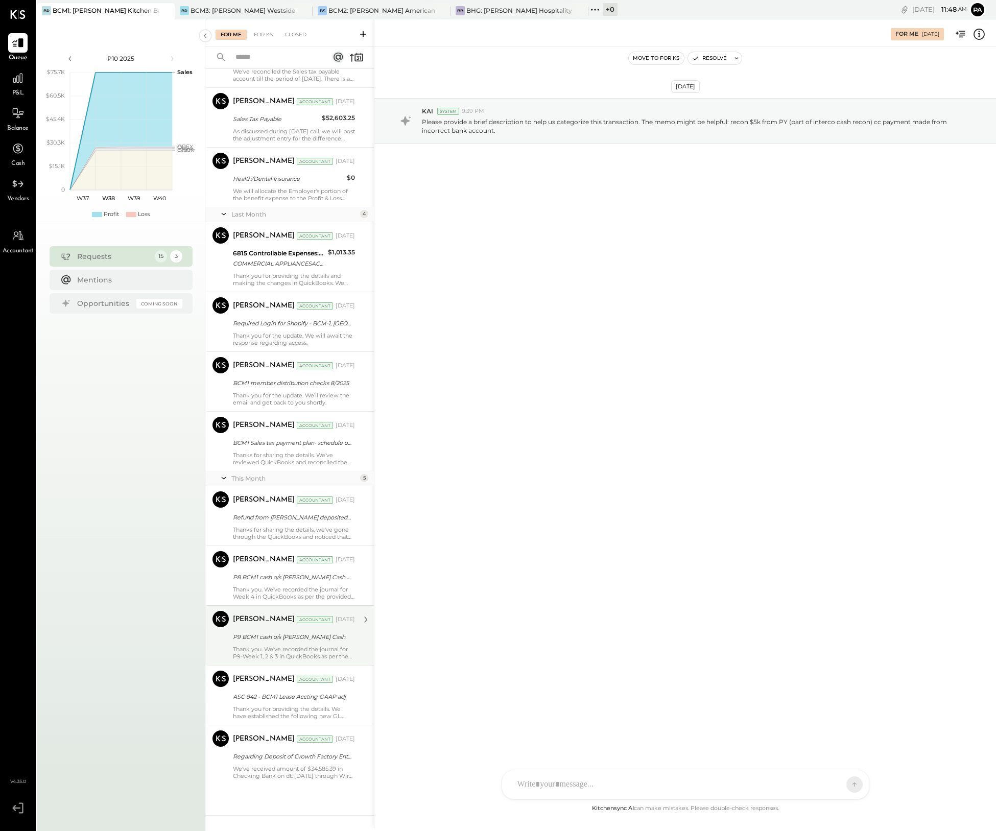
click at [284, 647] on div "Thank you. We’ve recorded the journal for P9-Week 1, 2 & 3 in QuickBooks as per…" at bounding box center [294, 652] width 122 height 14
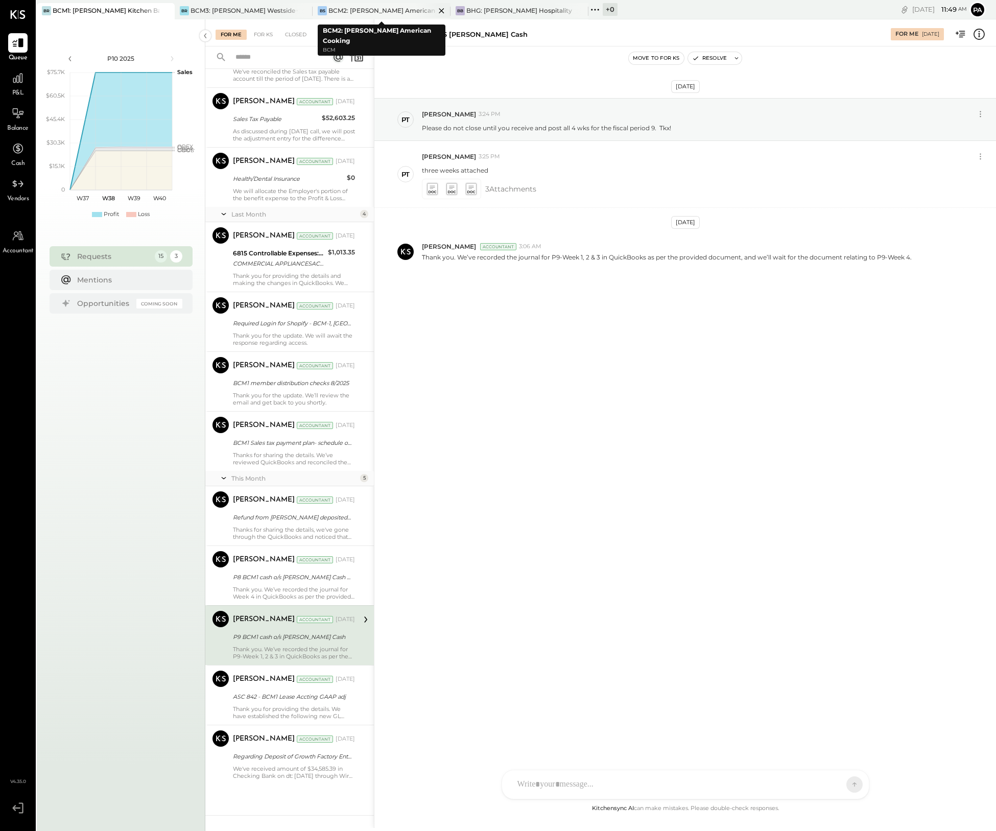
click at [375, 9] on div "BCM2: [PERSON_NAME] American Cooking" at bounding box center [381, 10] width 107 height 9
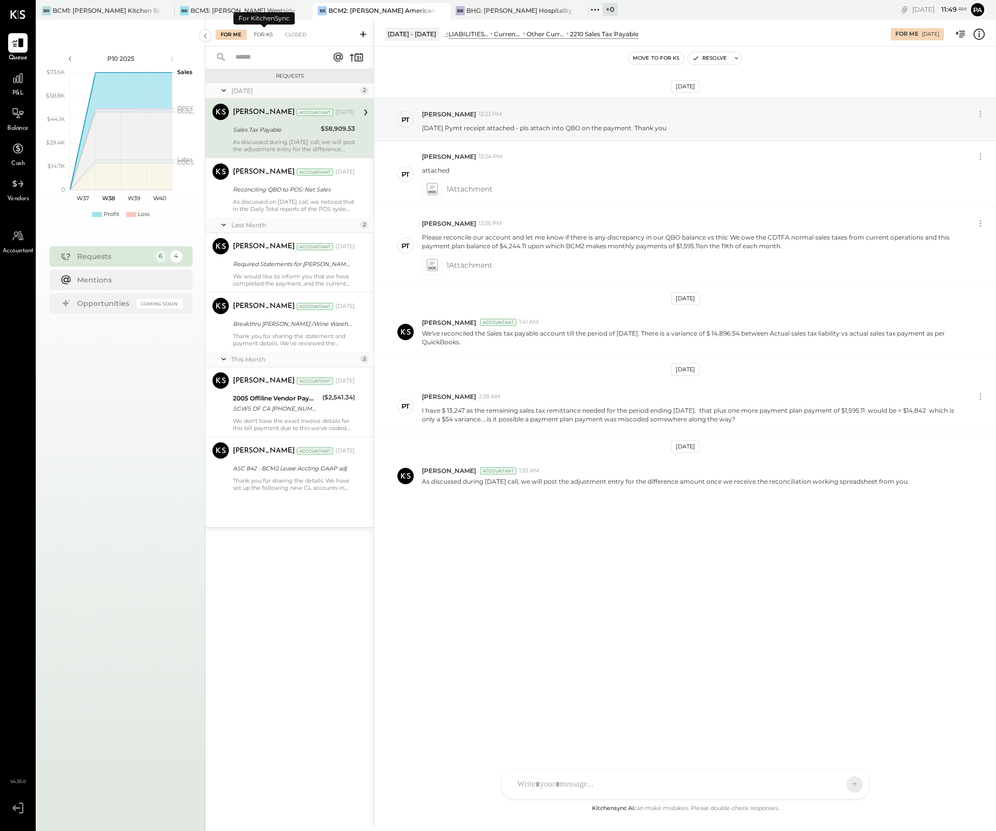
click at [263, 36] on div "For KS" at bounding box center [263, 35] width 29 height 10
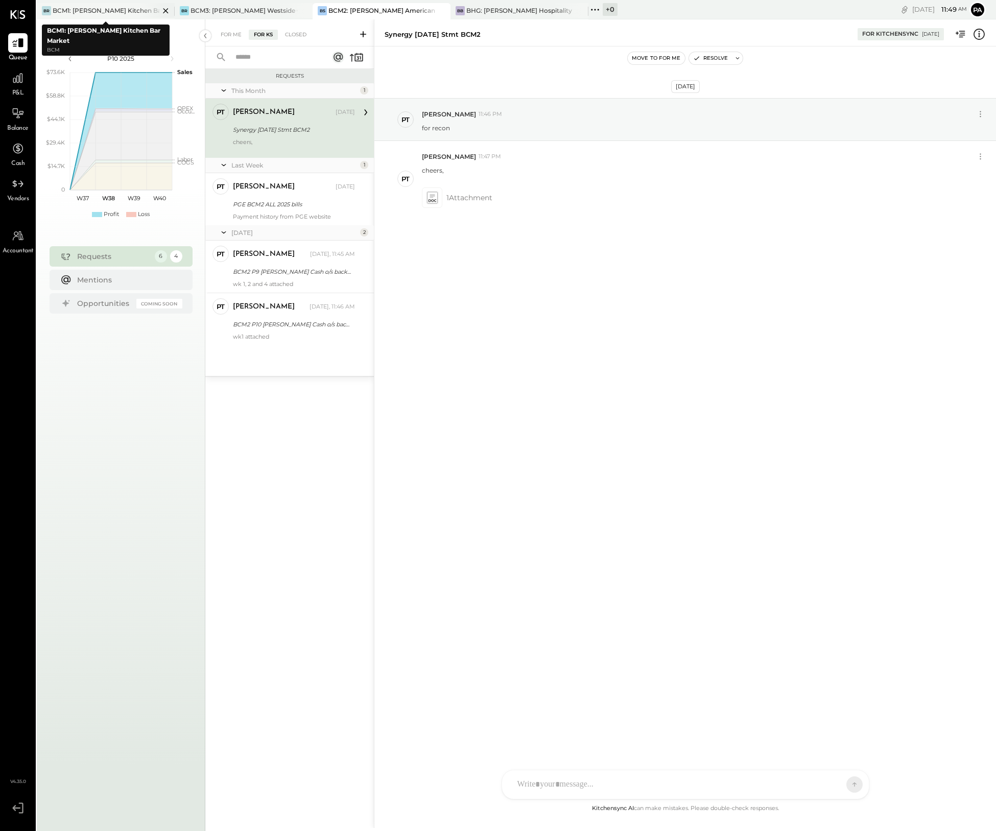
click at [117, 7] on div "BCM1: [PERSON_NAME] Kitchen Bar Market" at bounding box center [106, 10] width 107 height 9
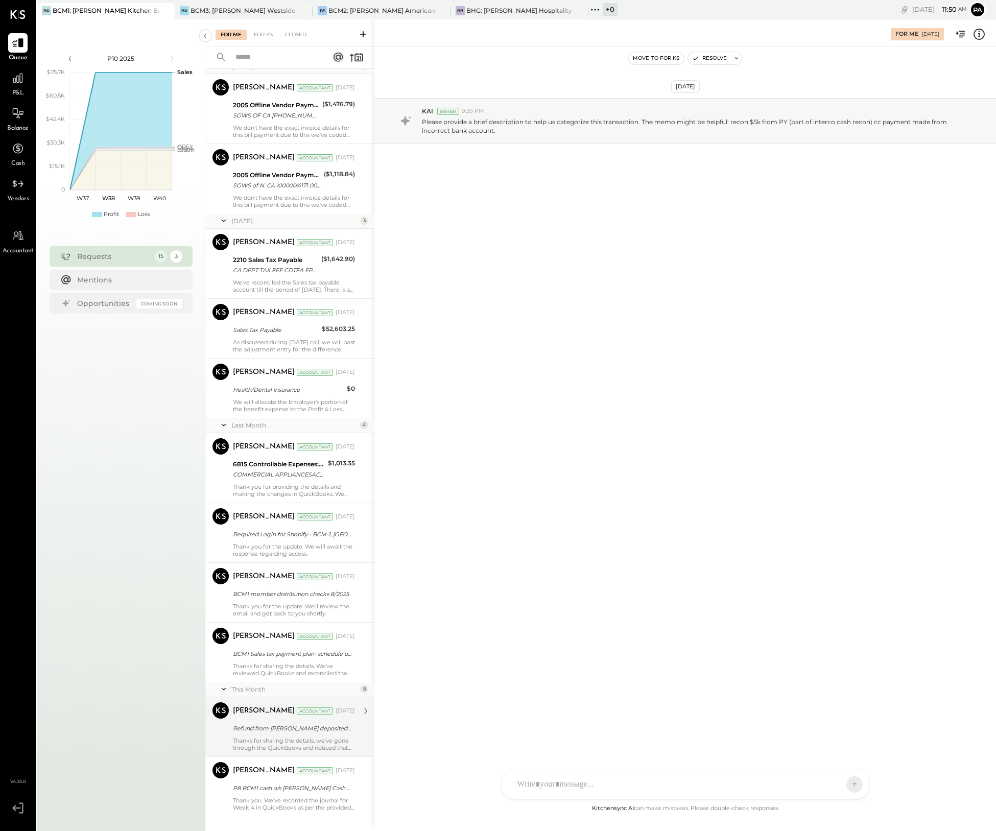
scroll to position [255, 0]
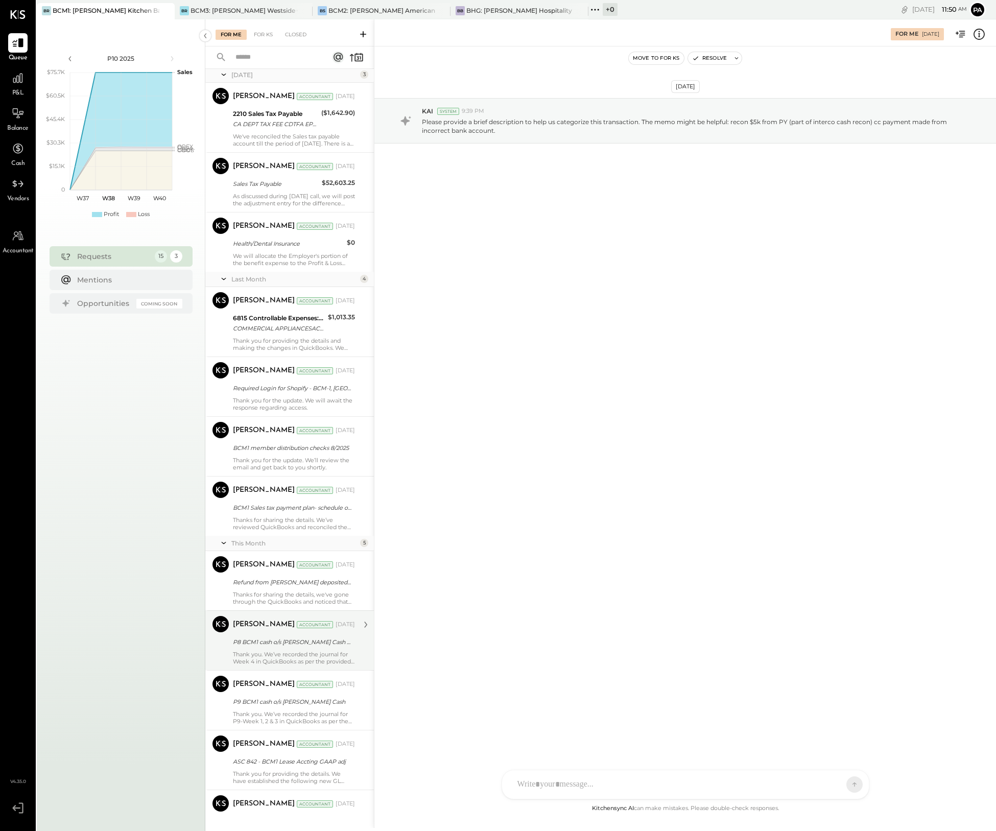
click at [299, 654] on div "Thank you. We’ve recorded the journal for Week 4 in QuickBooks as per the provi…" at bounding box center [294, 657] width 122 height 14
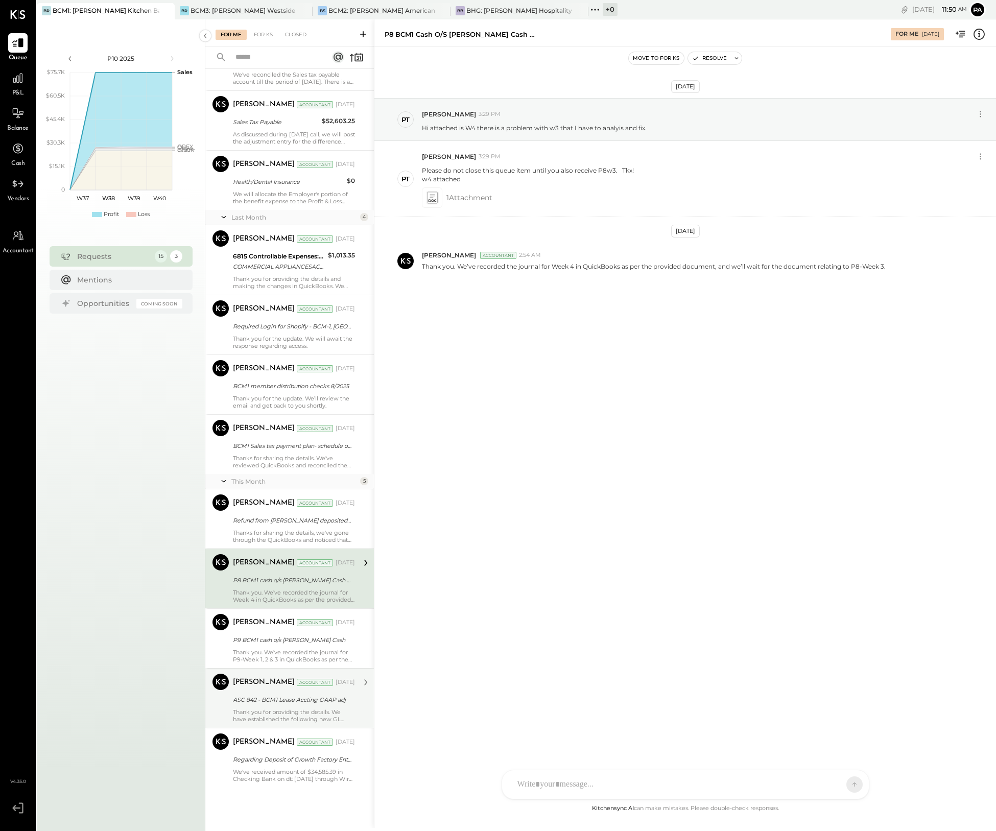
scroll to position [320, 0]
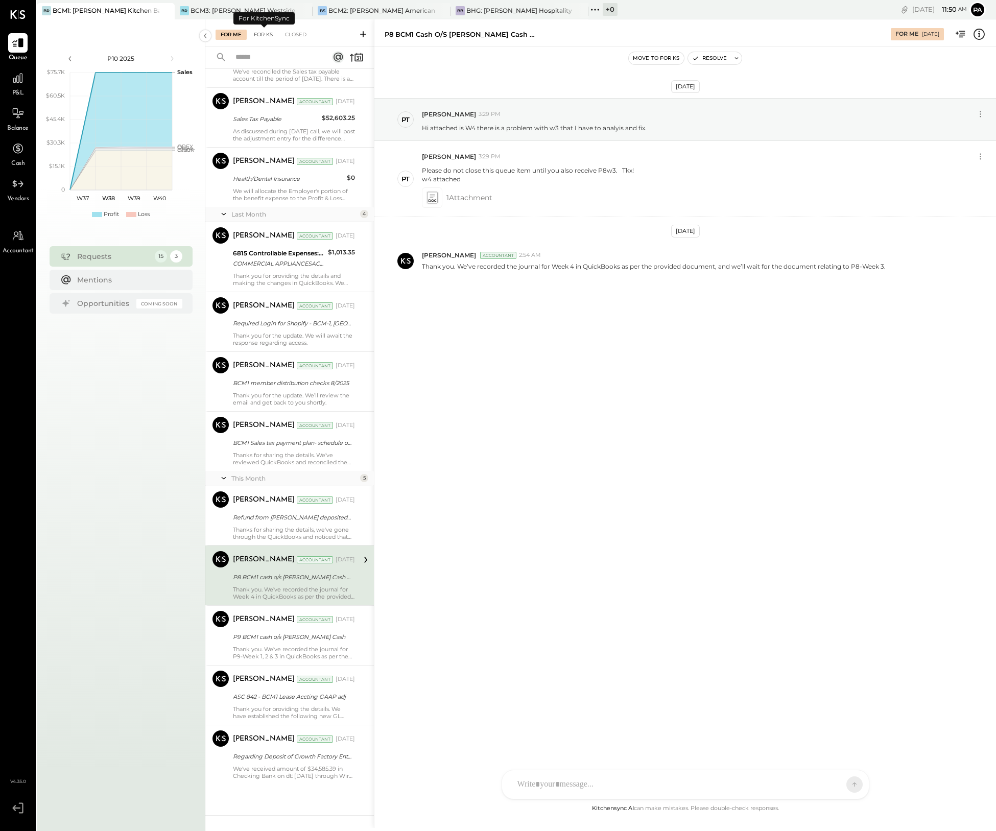
click at [269, 32] on div "For KS" at bounding box center [263, 35] width 29 height 10
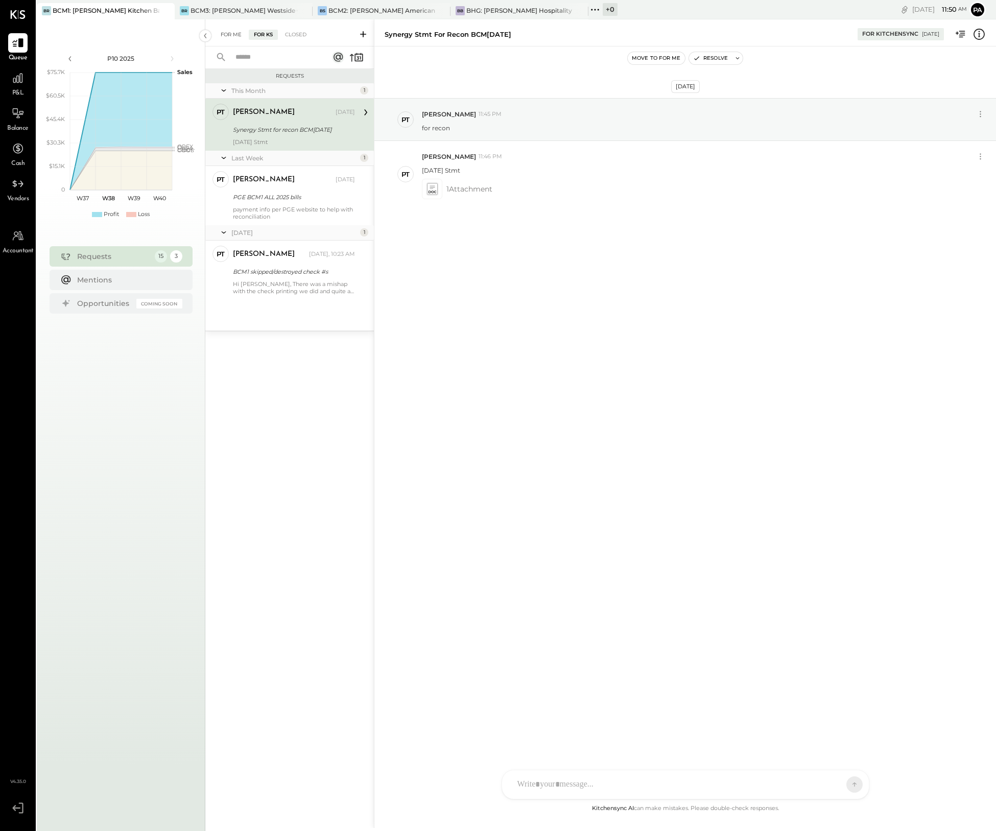
click at [233, 33] on div "For Me" at bounding box center [230, 35] width 31 height 10
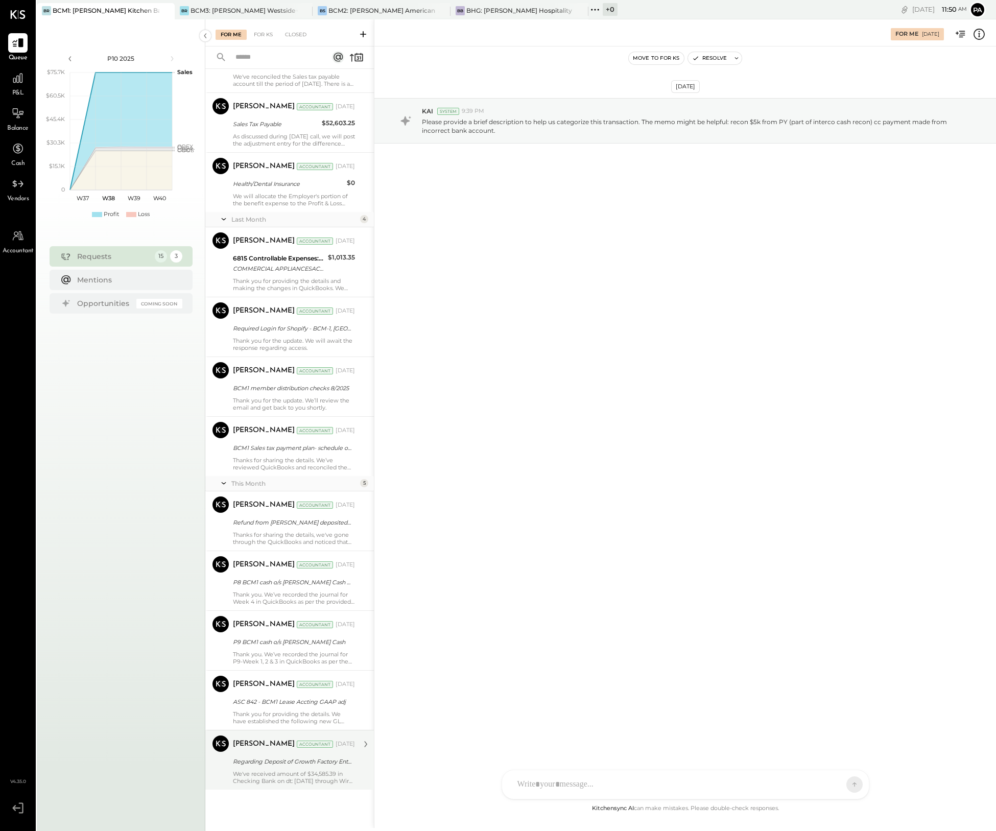
scroll to position [320, 0]
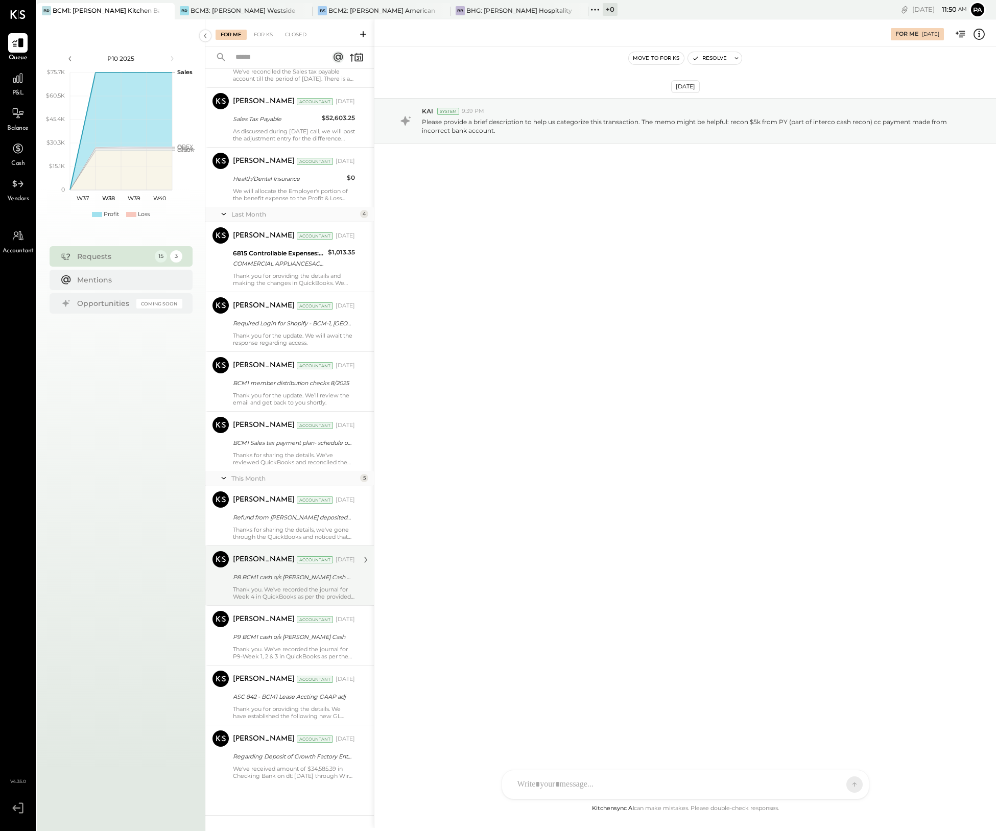
click at [283, 586] on div "Thank you. We’ve recorded the journal for Week 4 in QuickBooks as per the provi…" at bounding box center [294, 593] width 122 height 14
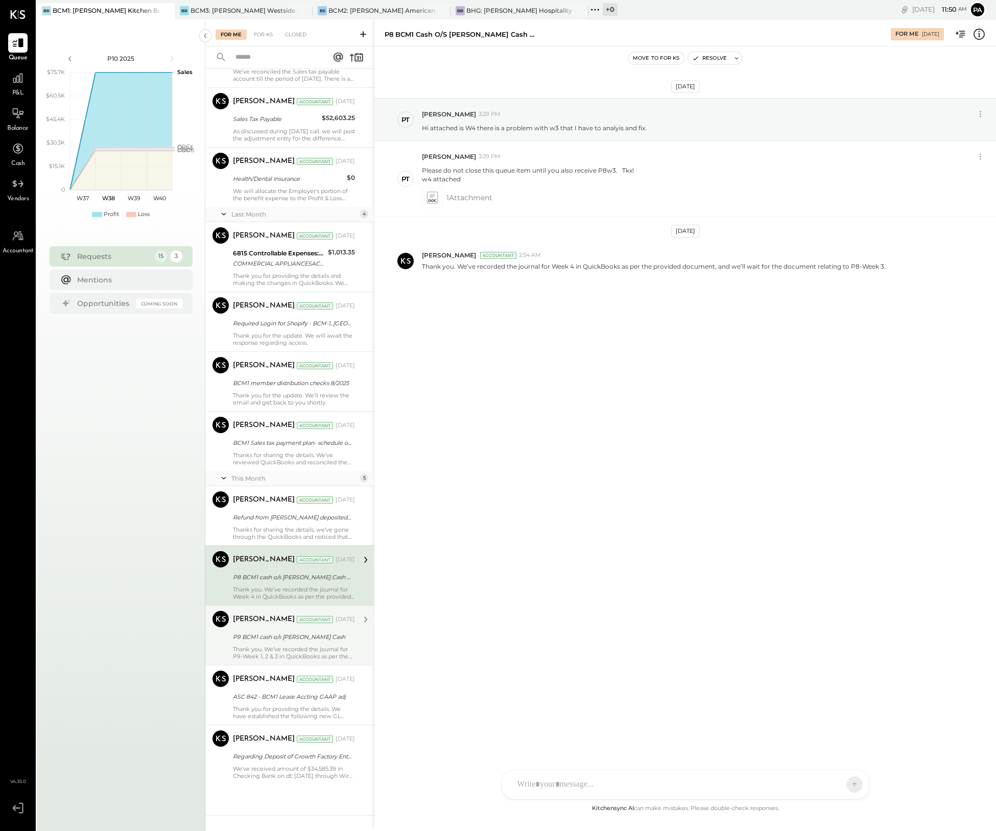
click at [272, 646] on div "Thank you. We’ve recorded the journal for P9-Week 1, 2 & 3 in QuickBooks as per…" at bounding box center [294, 652] width 122 height 14
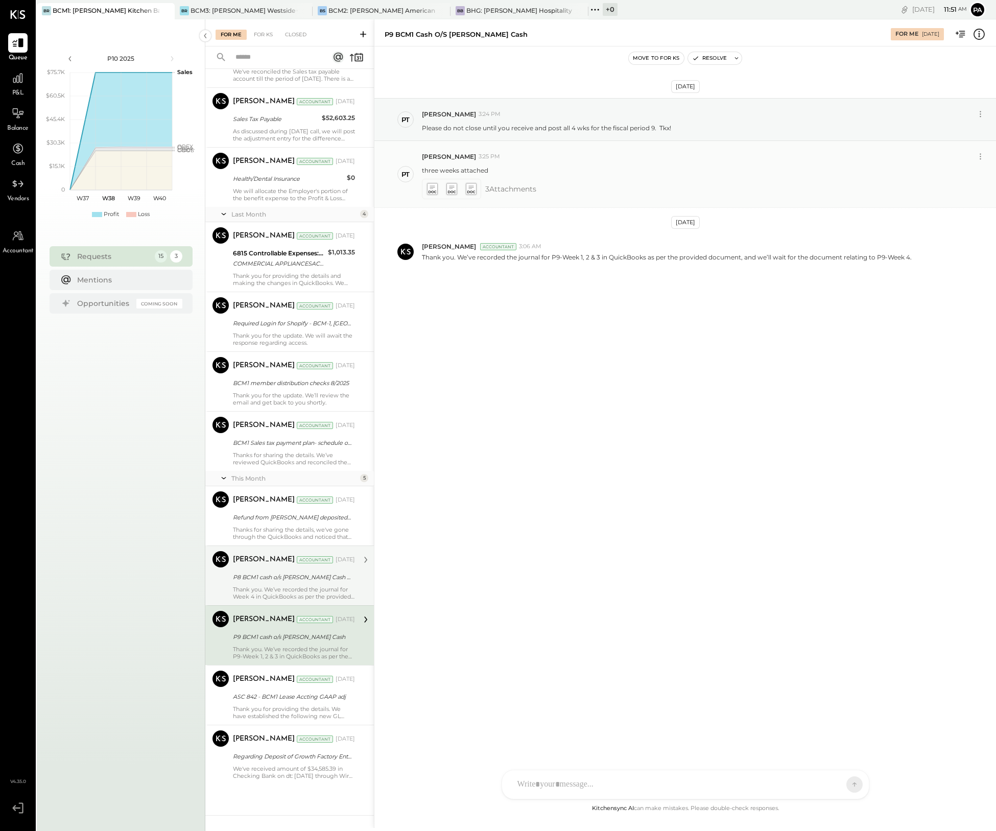
click at [471, 188] on icon at bounding box center [470, 189] width 11 height 12
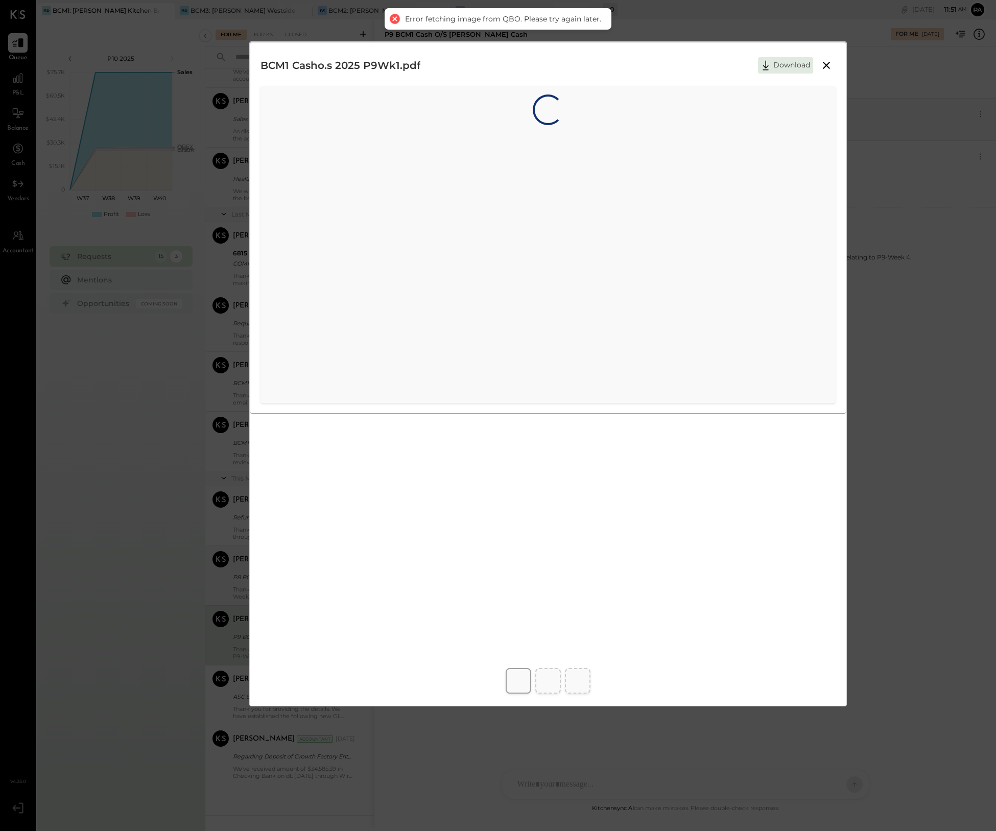
click at [826, 63] on icon at bounding box center [826, 65] width 12 height 12
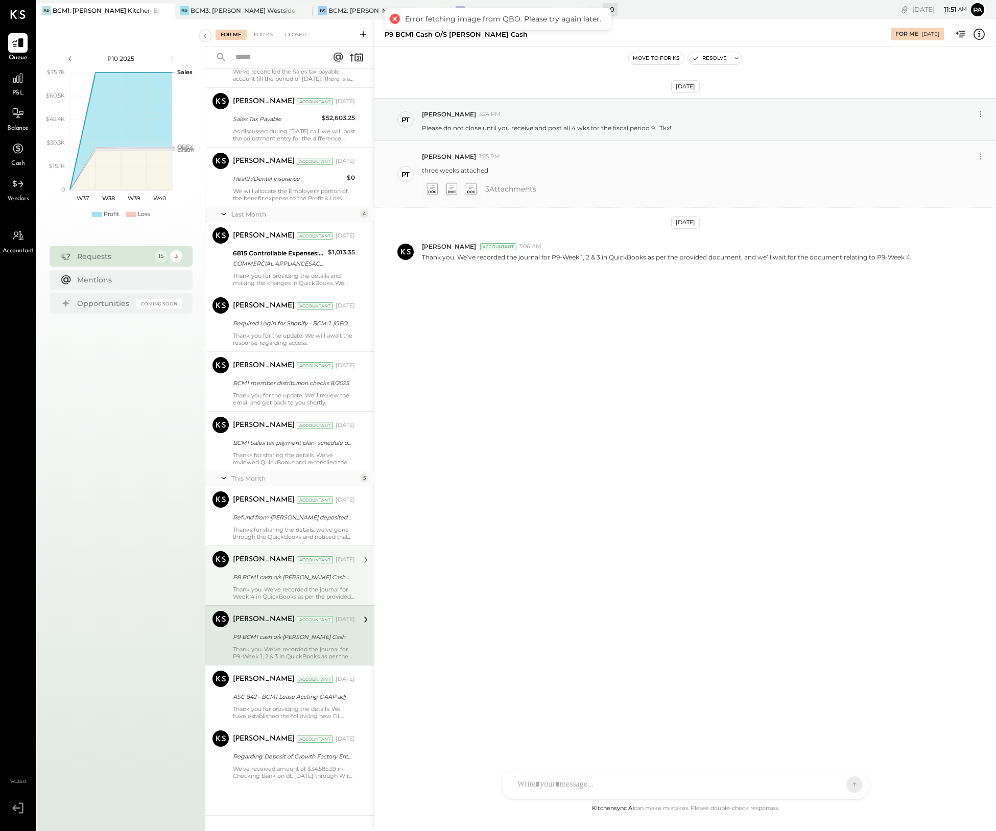
click at [452, 189] on icon at bounding box center [451, 189] width 11 height 12
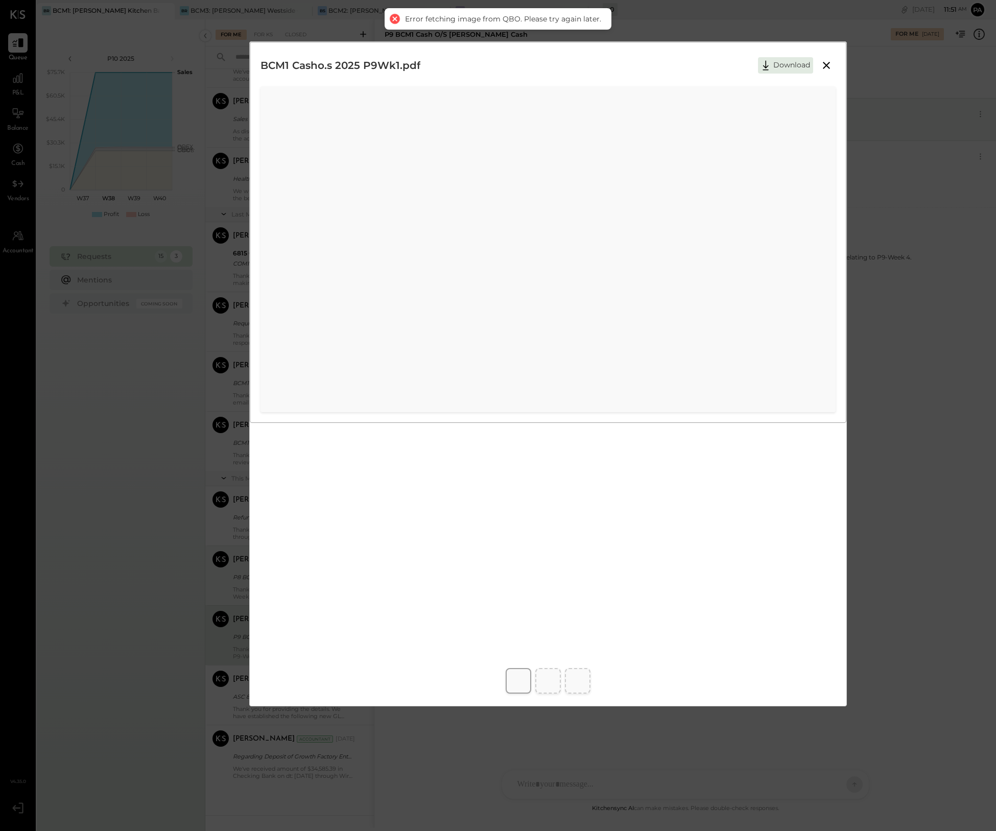
click at [828, 64] on icon at bounding box center [826, 65] width 7 height 7
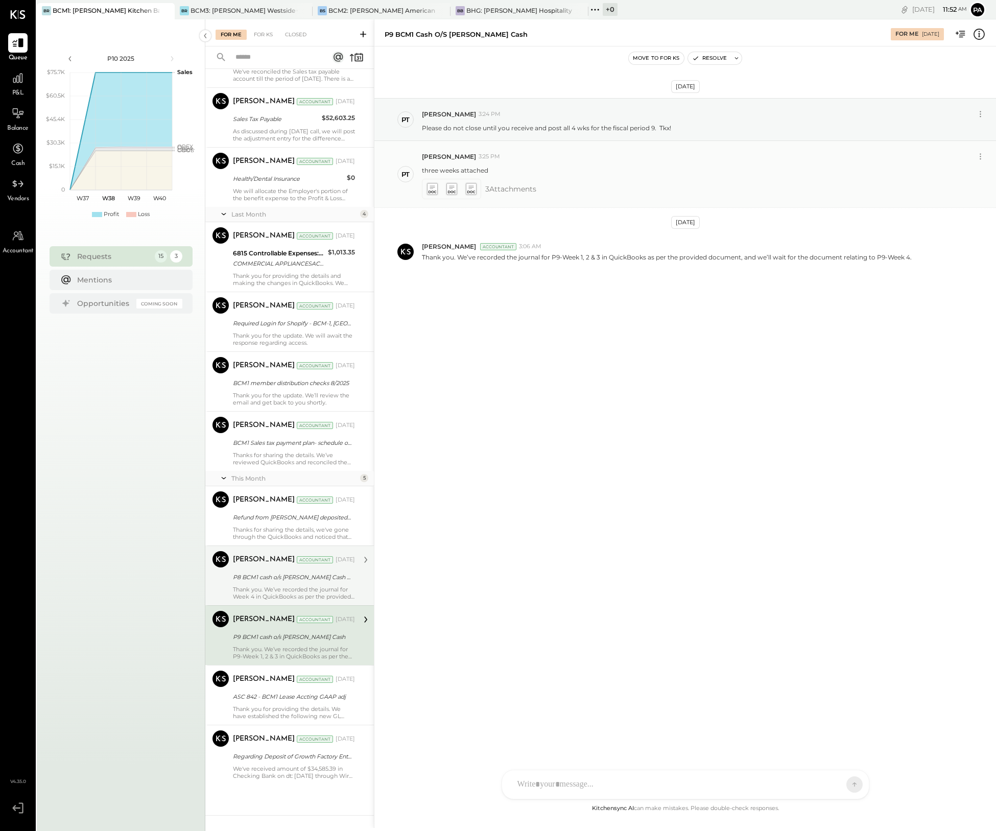
click at [470, 187] on icon at bounding box center [470, 189] width 11 height 12
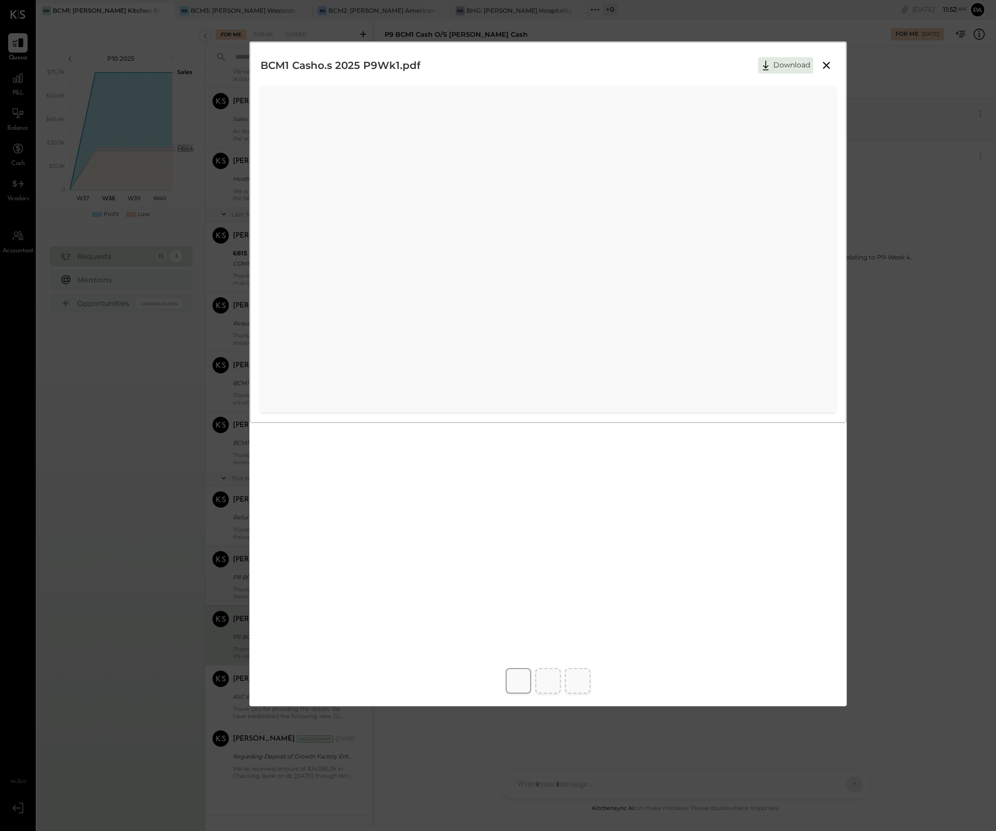
click at [826, 60] on icon at bounding box center [826, 65] width 12 height 12
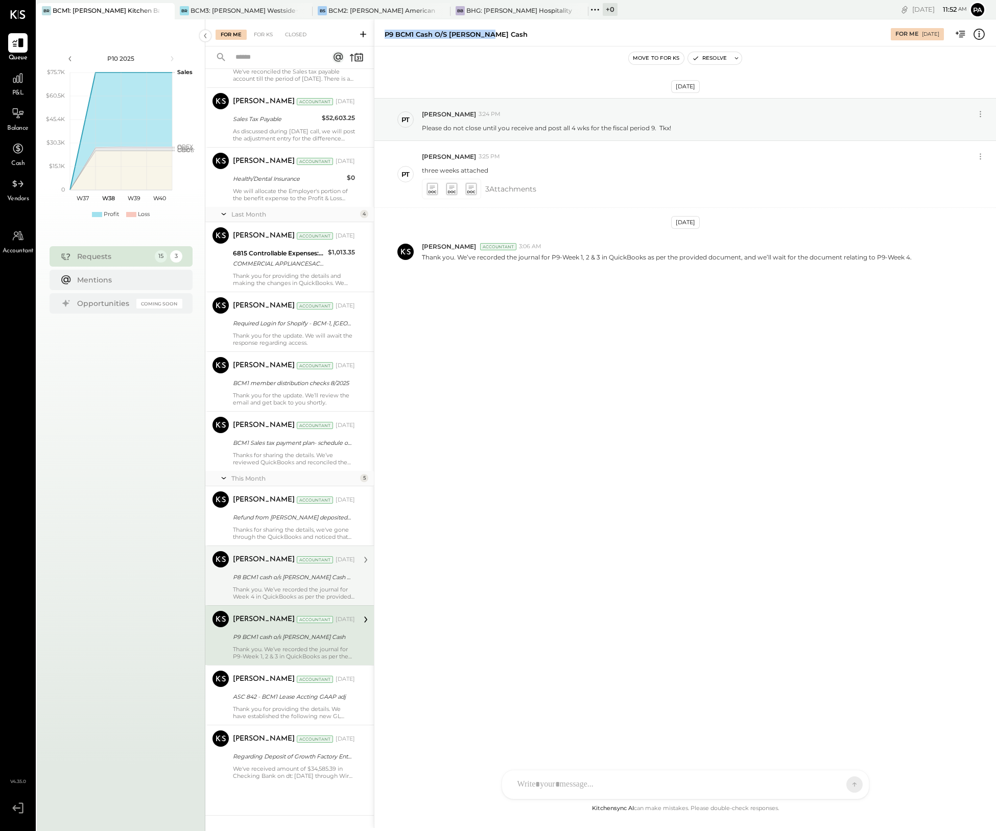
drag, startPoint x: 497, startPoint y: 34, endPoint x: 383, endPoint y: 39, distance: 114.5
click at [383, 39] on div "P9 BCM1 cash o/s [PERSON_NAME] Cash For Me [DATE]" at bounding box center [684, 32] width 621 height 20
copy div "P9 BCM1 cash o/s [PERSON_NAME] Cash"
click at [265, 32] on div "For KS" at bounding box center [263, 35] width 29 height 10
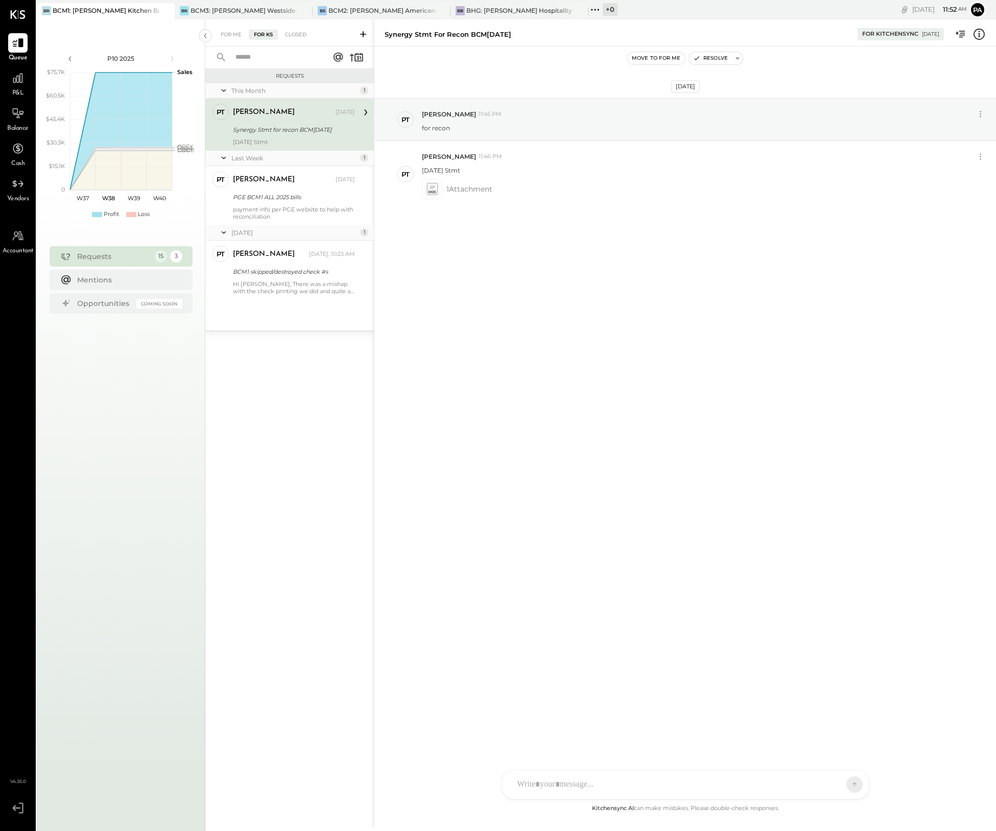
click at [361, 33] on icon at bounding box center [363, 34] width 10 height 10
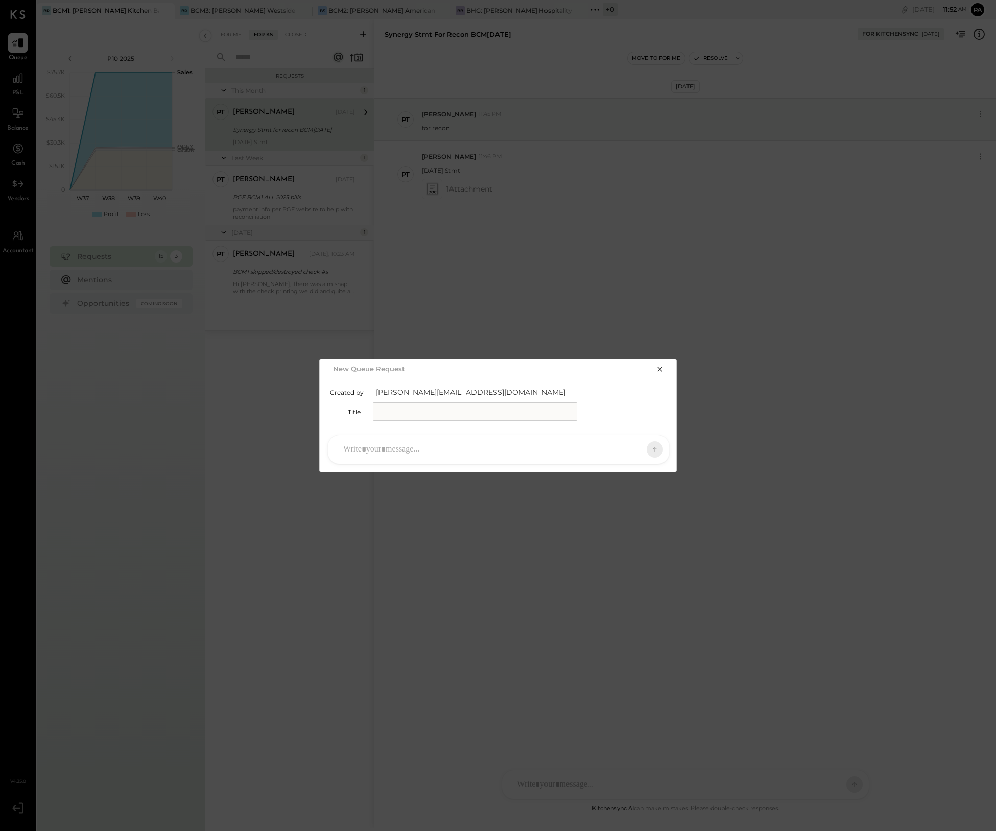
click at [385, 404] on input "text" at bounding box center [475, 411] width 204 height 18
paste input "**********"
click at [389, 413] on input "**********" at bounding box center [475, 411] width 204 height 18
type input "**********"
click at [432, 452] on div at bounding box center [489, 449] width 302 height 22
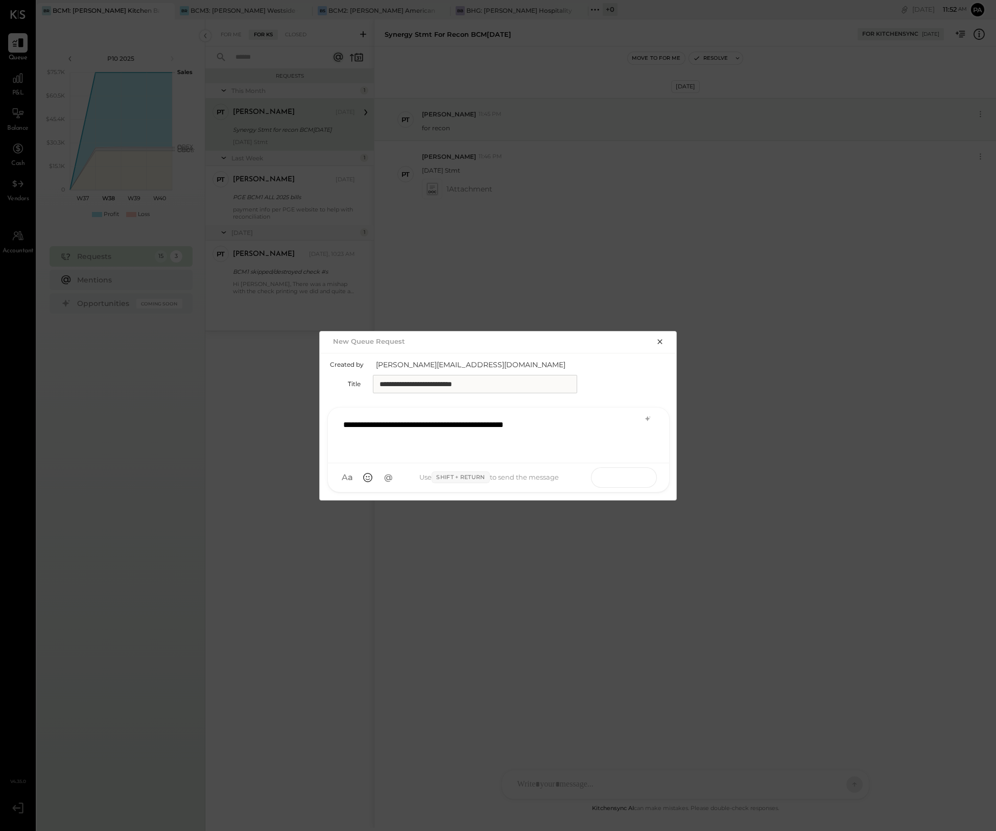
click at [640, 478] on button at bounding box center [634, 476] width 37 height 15
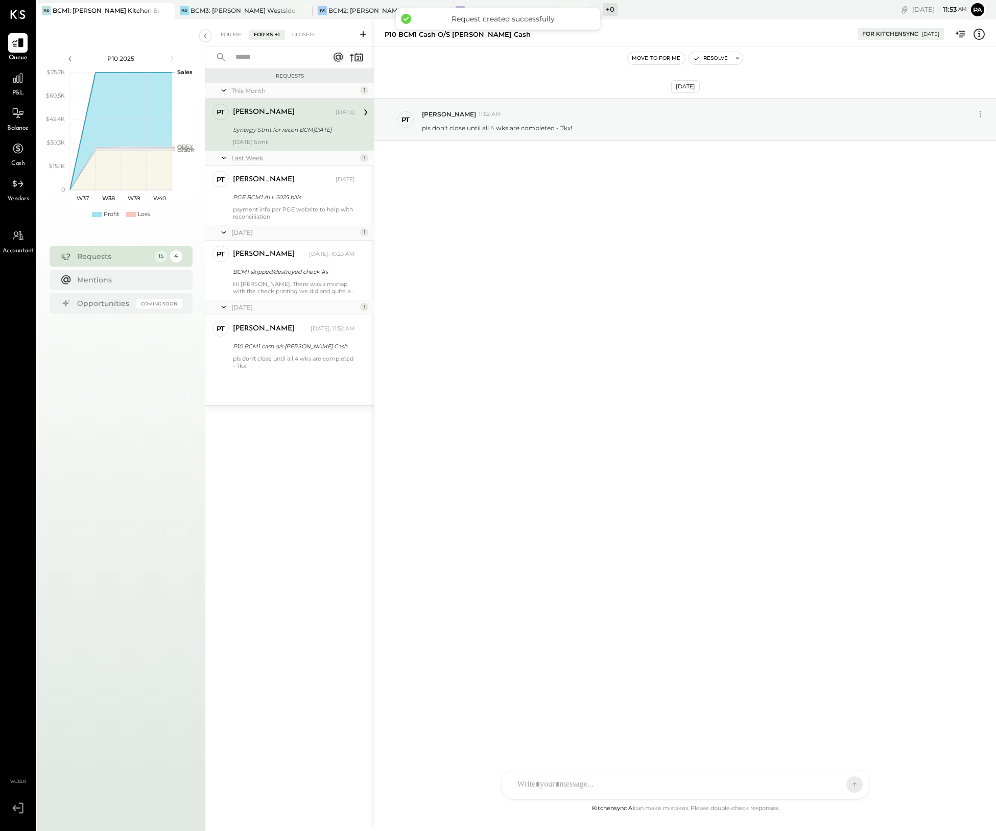
click at [566, 785] on div "C [PERSON_NAME] PT [PERSON_NAME] VD [PERSON_NAME] MB [PERSON_NAME] Use Shift + …" at bounding box center [685, 784] width 368 height 30
click at [541, 783] on icon at bounding box center [542, 784] width 6 height 7
click at [832, 785] on icon at bounding box center [834, 784] width 10 height 10
